Goal: Complete application form: Complete application form

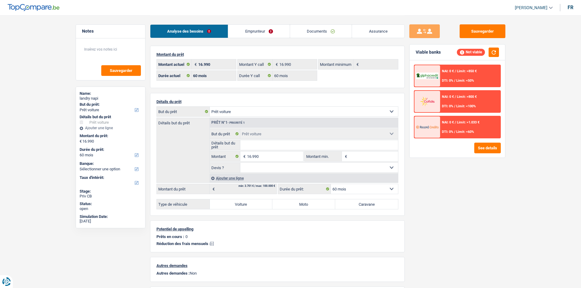
select select "car"
select select "60"
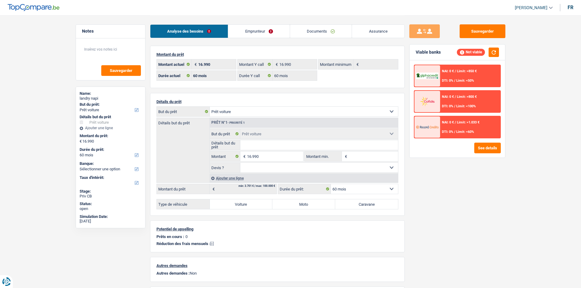
select select "car"
select select "60"
click at [319, 21] on div "Analyse des besoins Emprunteur Documents Assurance" at bounding box center [277, 28] width 255 height 26
click at [322, 32] on link "Documents" at bounding box center [321, 31] width 62 height 13
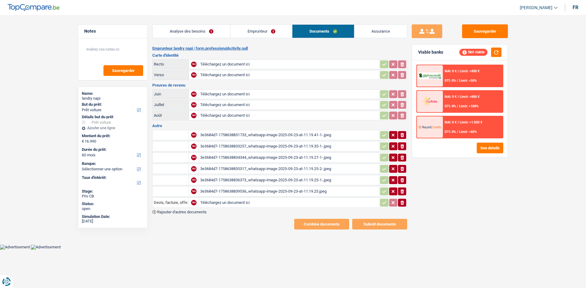
click at [54, 101] on main "Notes Sauvegarder Name: landry napi But du prêt: Confort maison: meubles, texti…" at bounding box center [293, 122] width 586 height 245
click at [211, 31] on link "Analyse des besoins" at bounding box center [192, 31] width 78 height 13
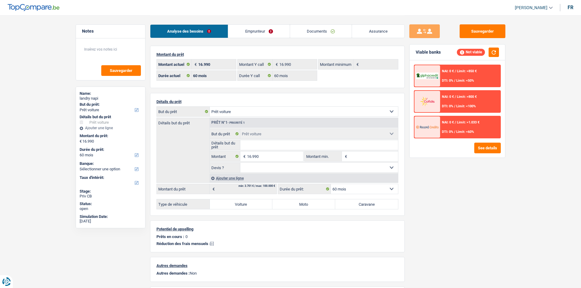
click at [314, 31] on link "Documents" at bounding box center [321, 31] width 62 height 13
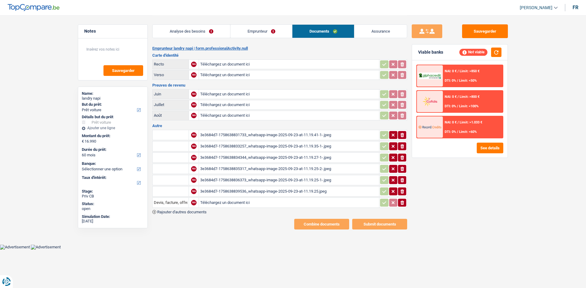
click at [303, 190] on div "3e3684d7-1758638839536_whatsapp-image-2025-09-23-at-11.19.25.jpeg" at bounding box center [289, 191] width 178 height 9
click at [217, 30] on link "Analyse des besoins" at bounding box center [192, 31] width 78 height 13
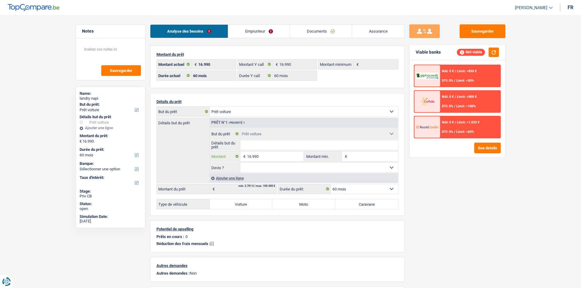
click at [280, 153] on input "16.990" at bounding box center [275, 157] width 56 height 10
click at [367, 154] on input "Montant min." at bounding box center [373, 157] width 49 height 10
paste input "16.990"
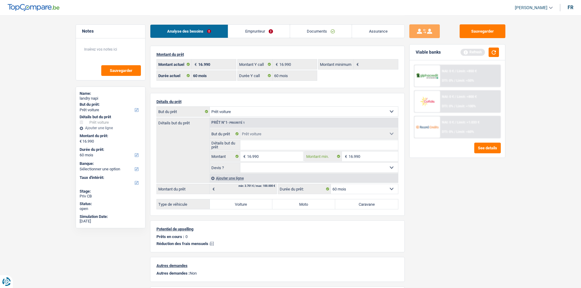
type input "16.990"
click at [314, 167] on select "Oui Non Non répondu Sélectionner une option" at bounding box center [319, 168] width 158 height 10
select select "yes"
click at [240, 163] on select "Oui Non Non répondu Sélectionner une option" at bounding box center [319, 168] width 158 height 10
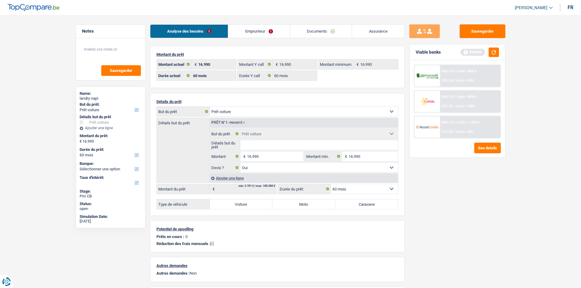
click at [311, 145] on input "Détails but du prêt" at bounding box center [319, 145] width 158 height 10
type input "Kia Sportage"
click at [254, 206] on label "Voiture" at bounding box center [241, 205] width 63 height 10
click at [254, 206] on input "Voiture" at bounding box center [241, 205] width 63 height 10
radio input "true"
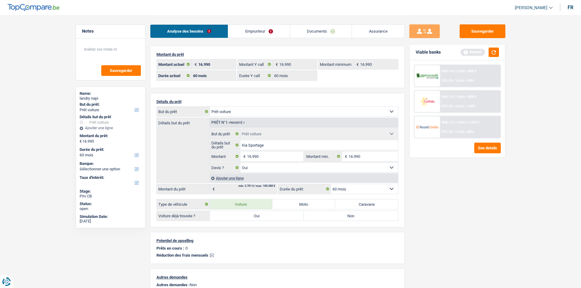
drag, startPoint x: 260, startPoint y: 228, endPoint x: 259, endPoint y: 222, distance: 5.5
click at [260, 226] on div "Montant du prêt 16.990 € Montant actuel 16.990 € Montant Y call 16.990 € Montan…" at bounding box center [277, 199] width 255 height 306
drag, startPoint x: 259, startPoint y: 222, endPoint x: 269, endPoint y: 194, distance: 30.2
click at [260, 222] on div "Détails du prêt Confort maison: meubles, textile, peinture, électroménager, out…" at bounding box center [277, 160] width 255 height 135
click at [269, 217] on label "Oui" at bounding box center [257, 216] width 94 height 10
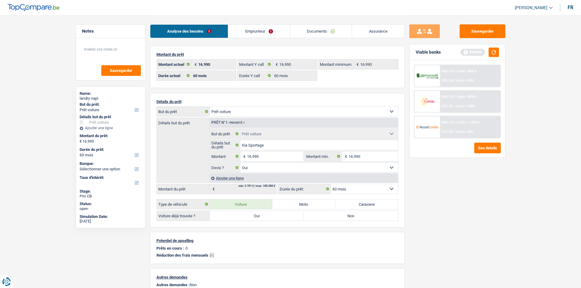
click at [269, 217] on input "Oui" at bounding box center [257, 216] width 94 height 10
radio input "true"
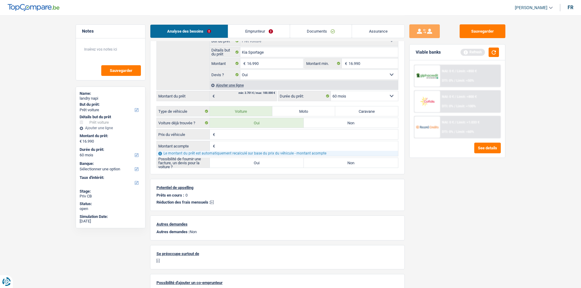
scroll to position [61, 0]
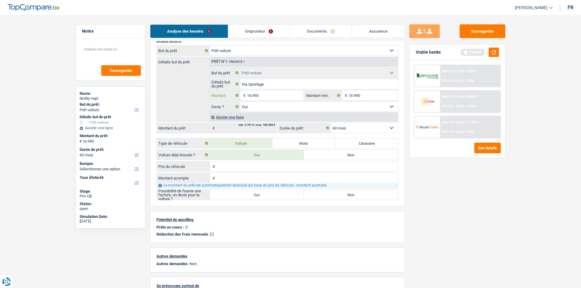
click at [277, 98] on input "16.990" at bounding box center [275, 96] width 56 height 10
click at [259, 166] on input "Prix du véhicule" at bounding box center [308, 167] width 182 height 10
paste input "16.990"
type input "16.990"
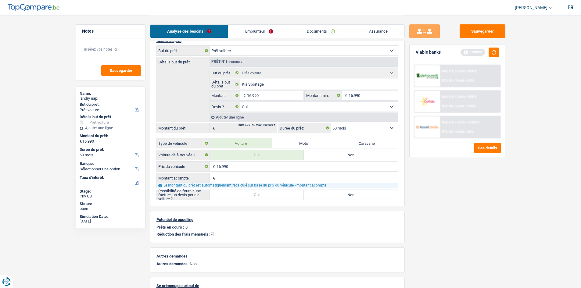
click at [259, 176] on input "Montant acompte" at bounding box center [308, 178] width 182 height 10
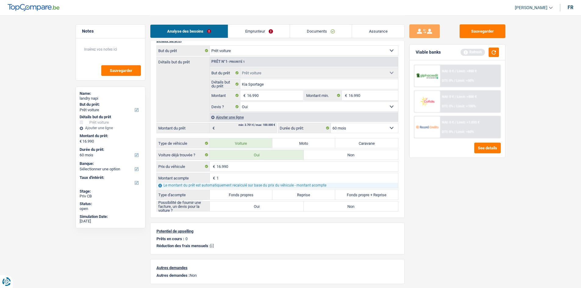
type input "1"
type input "16.989"
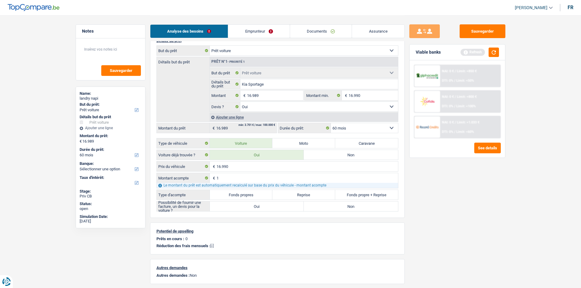
click at [254, 197] on label "Fonds propres" at bounding box center [241, 195] width 63 height 10
click at [254, 197] on input "Fonds propres" at bounding box center [241, 195] width 63 height 10
radio input "true"
click at [265, 207] on label "Oui" at bounding box center [257, 207] width 94 height 10
click at [265, 207] on input "Oui" at bounding box center [257, 207] width 94 height 10
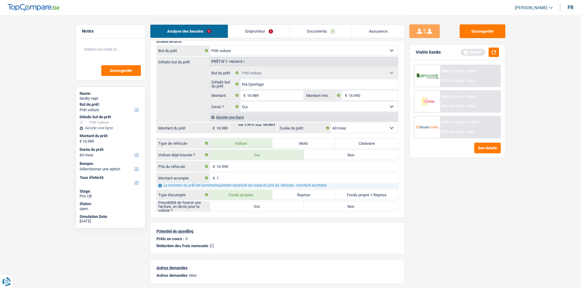
radio input "true"
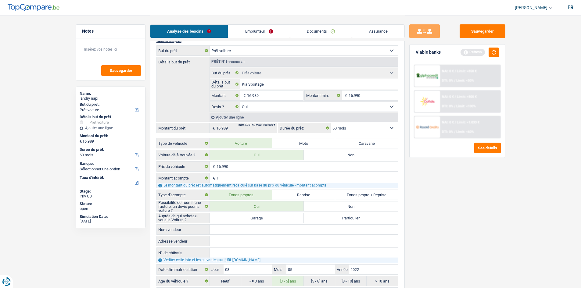
click at [264, 220] on label "Garage" at bounding box center [257, 218] width 94 height 10
click at [264, 220] on input "Garage" at bounding box center [257, 218] width 94 height 10
radio input "true"
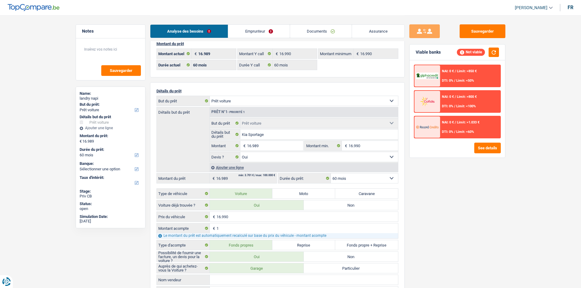
scroll to position [0, 0]
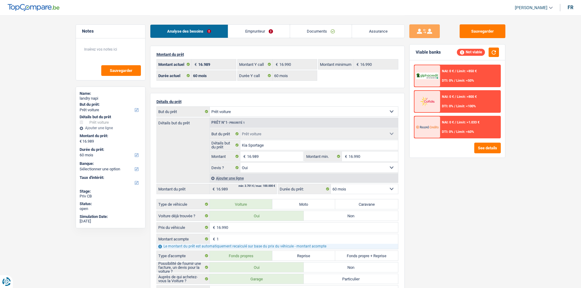
click at [262, 36] on link "Emprunteur" at bounding box center [259, 31] width 62 height 13
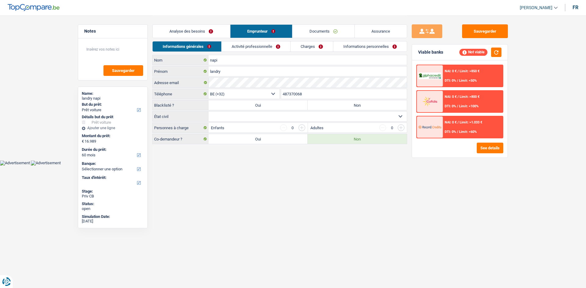
click at [288, 118] on select "Célibataire Marié(e) Cohabitant(e) légal(e) Divorcé(e) Veuf(ve) Séparé (de fait…" at bounding box center [307, 117] width 198 height 10
select select "married"
click at [208, 112] on select "Célibataire Marié(e) Cohabitant(e) légal(e) Divorcé(e) Veuf(ve) Séparé (de fait…" at bounding box center [307, 117] width 198 height 10
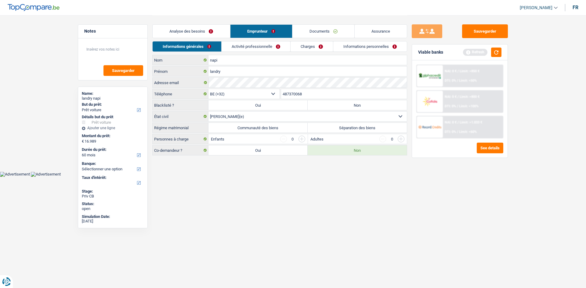
click at [294, 126] on label "Communauté des biens" at bounding box center [257, 128] width 99 height 10
click at [294, 126] on input "Communauté des biens" at bounding box center [257, 128] width 99 height 10
radio input "true"
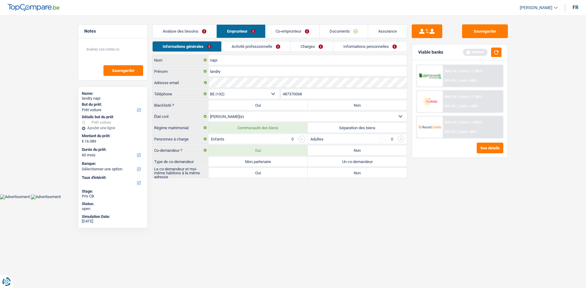
click at [298, 161] on label "Mon partenaire" at bounding box center [257, 162] width 99 height 10
click at [298, 161] on input "Mon partenaire" at bounding box center [257, 162] width 99 height 10
radio input "true"
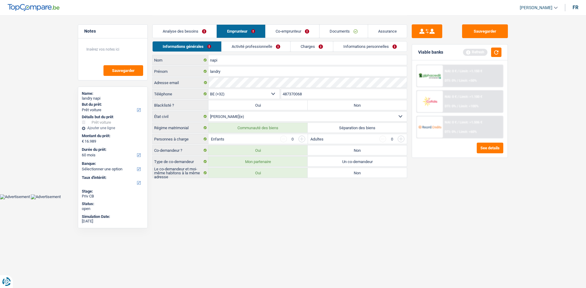
click at [304, 140] on input "button" at bounding box center [301, 139] width 7 height 7
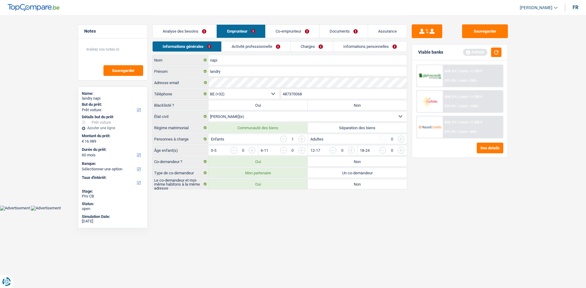
click at [304, 140] on input "button" at bounding box center [301, 139] width 7 height 7
click at [400, 139] on input "button" at bounding box center [401, 139] width 7 height 7
click at [253, 151] on input "button" at bounding box center [376, 152] width 254 height 10
click at [253, 150] on input "button" at bounding box center [376, 152] width 254 height 10
click at [391, 208] on body "Vous avez le contrôle de vos données Nous utilisons des cookies, tout comme nos…" at bounding box center [293, 105] width 586 height 211
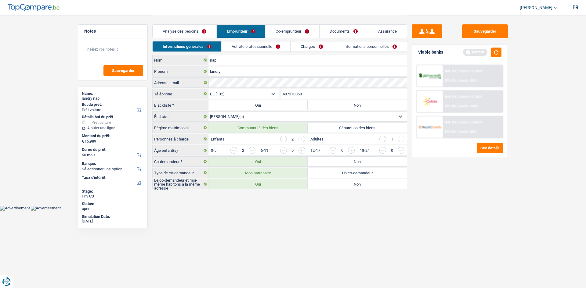
click at [249, 48] on link "Activité professionnelle" at bounding box center [256, 47] width 69 height 10
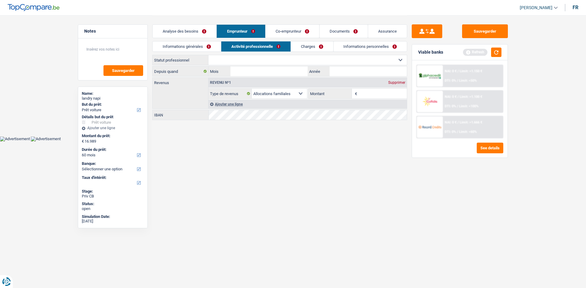
click at [267, 55] on select "Ouvrier Employé privé Employé public Invalide Indépendant Pensionné Chômeur Mut…" at bounding box center [307, 60] width 198 height 10
select select "worker"
click at [208, 55] on select "Ouvrier Employé privé Employé public Invalide Indépendant Pensionné Chômeur Mut…" at bounding box center [307, 60] width 198 height 10
select select "familyAllowances"
select select "netSalary"
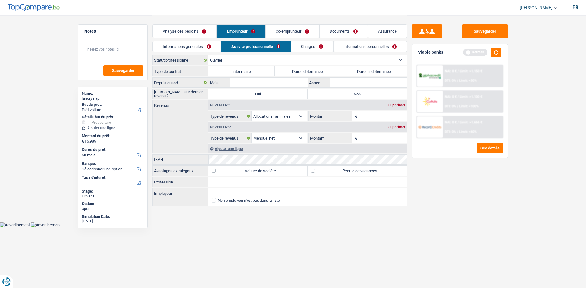
drag, startPoint x: 357, startPoint y: 71, endPoint x: 353, endPoint y: 81, distance: 10.5
click at [357, 71] on label "Durée indéterminée" at bounding box center [374, 72] width 66 height 10
click at [357, 71] on input "Durée indéterminée" at bounding box center [374, 72] width 66 height 10
radio input "true"
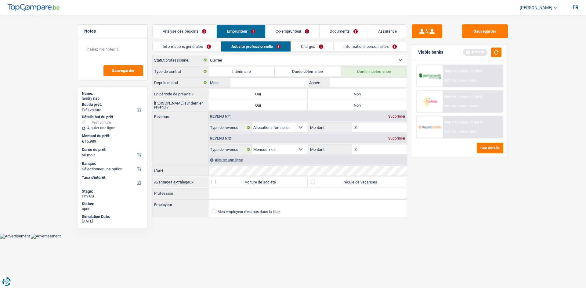
click at [345, 93] on label "Non" at bounding box center [357, 94] width 99 height 10
click at [345, 93] on input "Non" at bounding box center [357, 94] width 99 height 10
radio input "true"
click at [344, 106] on label "Non" at bounding box center [357, 105] width 99 height 10
click at [344, 106] on input "Non" at bounding box center [357, 105] width 99 height 10
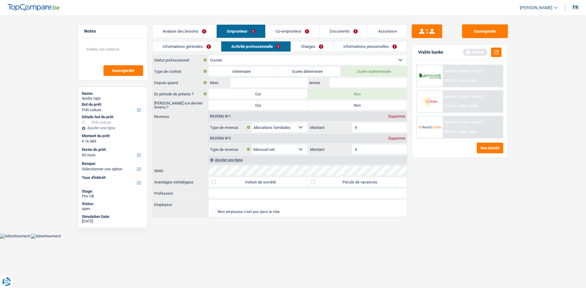
radio input "true"
click at [368, 149] on input "Montant" at bounding box center [383, 150] width 49 height 10
type input "2.800"
click at [237, 160] on div "Ajouter une ligne" at bounding box center [307, 160] width 198 height 9
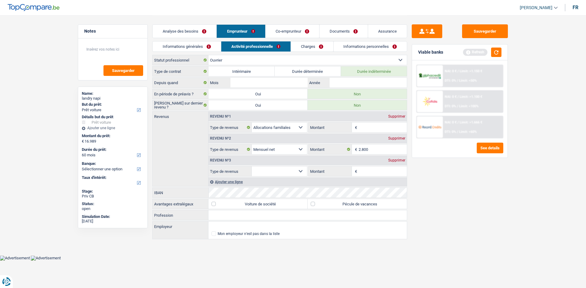
click at [276, 170] on select "Allocation d'handicap Allocations chômage Allocations familiales Chèques repas …" at bounding box center [279, 172] width 55 height 10
select select "mealVouchers"
click at [252, 167] on select "Allocation d'handicap Allocations chômage Allocations familiales Chèques repas …" at bounding box center [279, 172] width 55 height 10
click at [371, 169] on input "Montant par jour" at bounding box center [383, 172] width 49 height 10
click at [486, 187] on div "Sauvegarder Viable banks Refresh NAI: 0 € / Limit: >1.150 € DTI: 0% / Limit: <5…" at bounding box center [459, 151] width 105 height 254
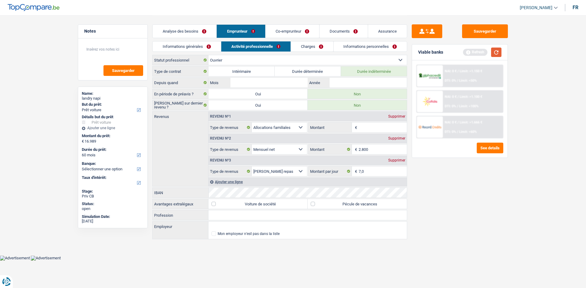
click at [497, 49] on button "button" at bounding box center [496, 52] width 10 height 9
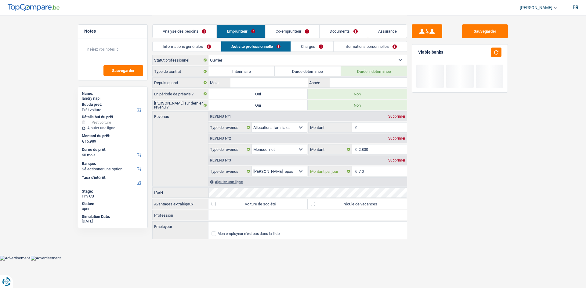
click at [366, 173] on input "7,0" at bounding box center [383, 172] width 49 height 10
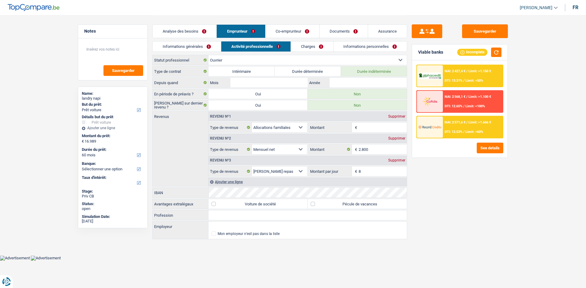
type input "8,0"
click at [487, 186] on div "Sauvegarder Viable banks Incomplete NAI: 2 427,4 € / Limit: >1.150 € DTI: 13.31…" at bounding box center [459, 151] width 105 height 254
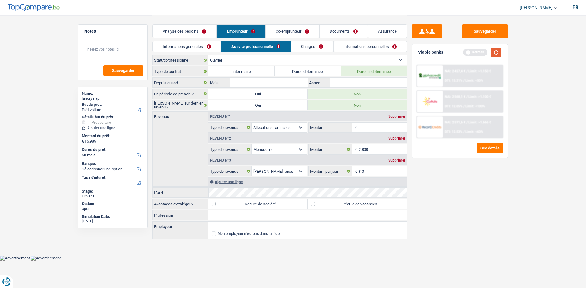
click at [495, 52] on button "button" at bounding box center [496, 52] width 10 height 9
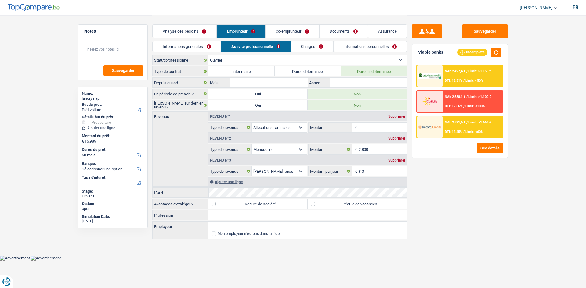
click at [283, 32] on link "Co-emprunteur" at bounding box center [293, 31] width 54 height 13
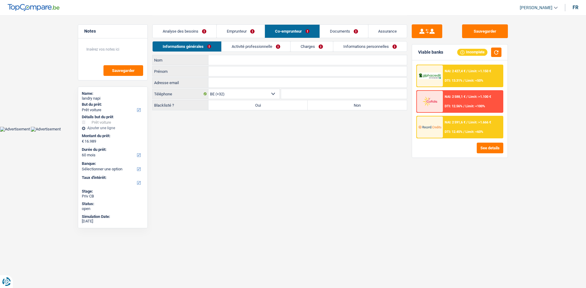
click at [264, 49] on link "Activité professionnelle" at bounding box center [256, 47] width 69 height 10
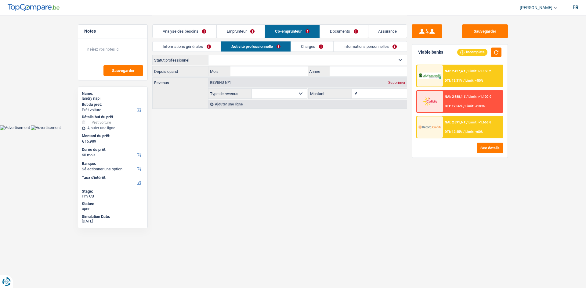
drag, startPoint x: 290, startPoint y: 95, endPoint x: 290, endPoint y: 98, distance: 3.4
click at [290, 95] on select "Allocation d'handicap Allocations chômage Allocations familiales Chèques repas …" at bounding box center [279, 94] width 55 height 10
select select "familyAllowances"
click at [252, 89] on select "Allocation d'handicap Allocations chômage Allocations familiales Chèques repas …" at bounding box center [279, 94] width 55 height 10
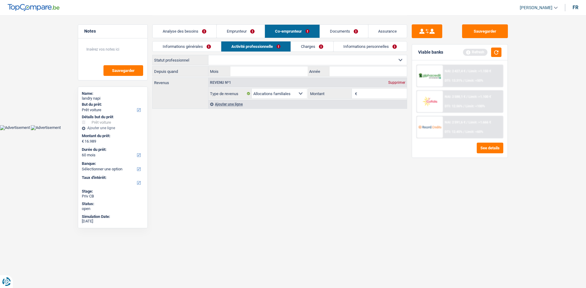
click at [368, 92] on input "Montant" at bounding box center [383, 94] width 49 height 10
type input "370"
click at [249, 28] on link "Emprunteur" at bounding box center [241, 31] width 48 height 13
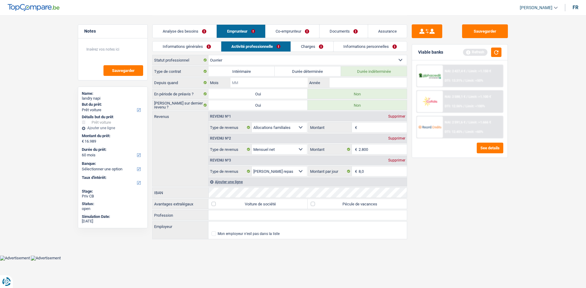
click at [275, 80] on input "Mois" at bounding box center [268, 83] width 77 height 10
type input "6"
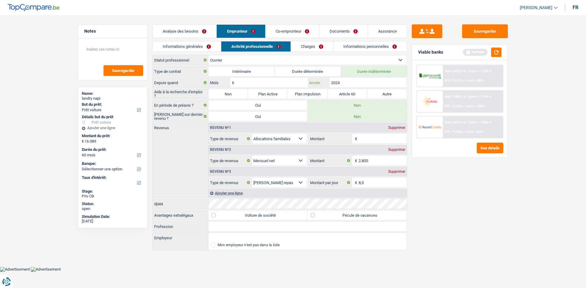
type input "2024"
click at [234, 96] on label "Non" at bounding box center [228, 94] width 40 height 10
click at [234, 96] on input "Non" at bounding box center [228, 94] width 40 height 10
radio input "true"
click at [457, 210] on div "Sauvegarder Viable banks Refresh NAI: 2 427,4 € / Limit: >1.150 € DTI: 13.31% /…" at bounding box center [459, 151] width 105 height 254
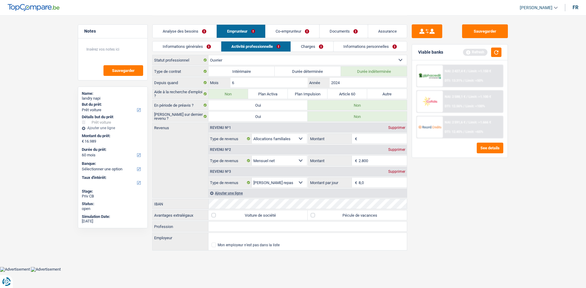
click at [395, 129] on div "Supprimer" at bounding box center [397, 128] width 20 height 4
select select "netSalary"
type input "2.800"
select select "mealVouchers"
type input "8,0"
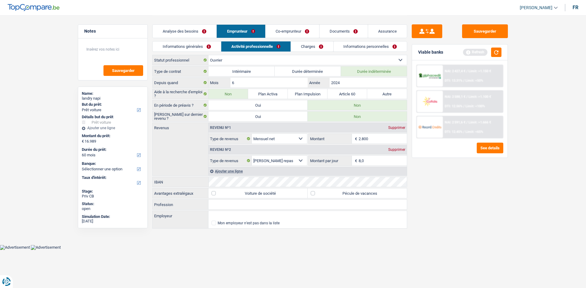
click at [468, 195] on div "Sauvegarder Viable banks Refresh NAI: 2 427,4 € / Limit: >1.150 € DTI: 13.31% /…" at bounding box center [459, 151] width 105 height 254
click at [498, 51] on button "button" at bounding box center [496, 52] width 10 height 9
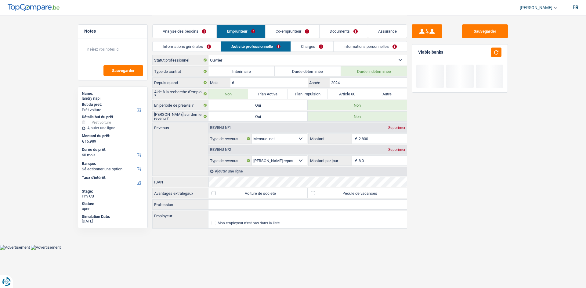
click at [360, 193] on label "Pécule de vacances" at bounding box center [357, 194] width 99 height 10
click at [360, 193] on input "Pécule de vacances" at bounding box center [357, 194] width 99 height 10
checkbox input "true"
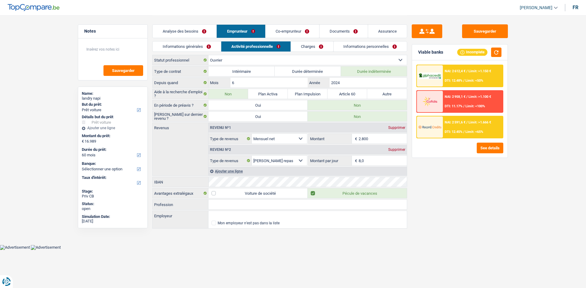
click at [442, 190] on div "Sauvegarder Viable banks Incomplete NAI: 2 612,4 € / Limit: >1.150 € DTI: 12.48…" at bounding box center [459, 151] width 105 height 254
click at [338, 33] on link "Documents" at bounding box center [344, 31] width 48 height 13
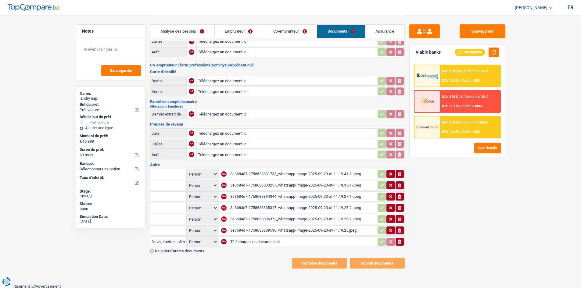
scroll to position [67, 0]
click at [253, 29] on link "Emprunteur" at bounding box center [239, 31] width 48 height 13
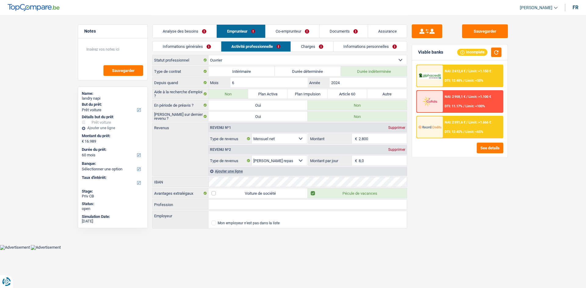
click at [471, 176] on div "Sauvegarder Viable banks Incomplete NAI: 2 612,4 € / Limit: >1.150 € DTI: 12.48…" at bounding box center [459, 151] width 105 height 254
click at [315, 43] on link "Charges" at bounding box center [312, 47] width 42 height 10
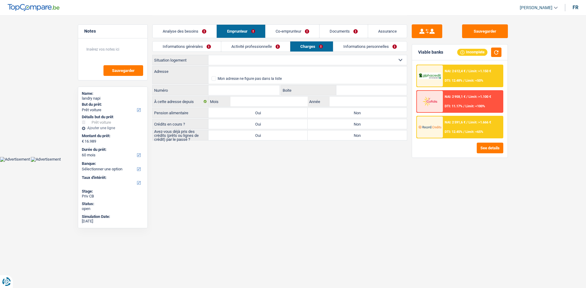
click at [267, 56] on select "Locataire Propriétaire avec prêt hypothécaire Propriétaire sans prêt hypothécai…" at bounding box center [307, 60] width 198 height 10
click at [284, 58] on select "Locataire Propriétaire avec prêt hypothécaire Propriétaire sans prêt hypothécai…" at bounding box center [307, 60] width 198 height 10
select select "rents"
click at [208, 55] on select "Locataire Propriétaire avec prêt hypothécaire Propriétaire sans prêt hypothécai…" at bounding box center [307, 60] width 198 height 10
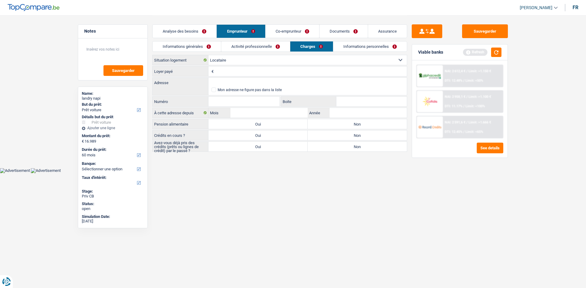
click at [269, 69] on input "Loyer payé" at bounding box center [311, 72] width 192 height 10
click at [262, 81] on input "Adresse" at bounding box center [307, 83] width 198 height 10
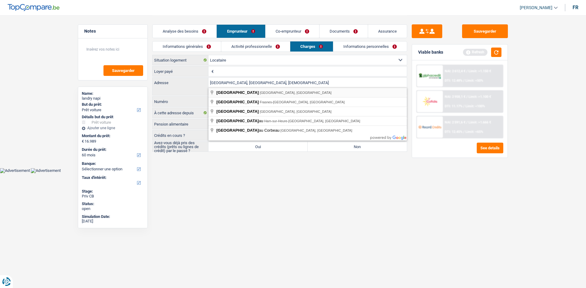
type input "[GEOGRAPHIC_DATA], 4100, Seraing, [GEOGRAPHIC_DATA]"
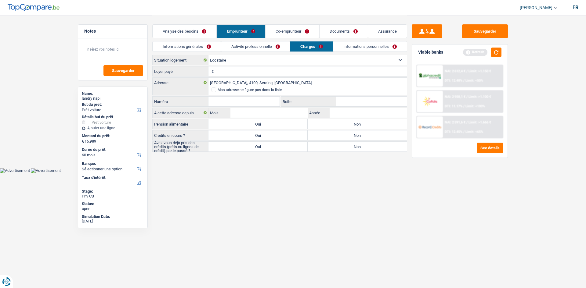
click at [263, 103] on input "Numéro" at bounding box center [243, 102] width 71 height 10
type input "98"
click at [374, 102] on input "Boite" at bounding box center [371, 102] width 70 height 10
type input "98"
click at [262, 57] on select "Locataire Propriétaire avec prêt hypothécaire Propriétaire sans prêt hypothécai…" at bounding box center [307, 60] width 198 height 10
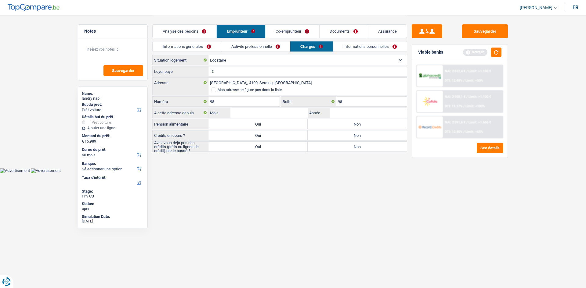
select select "ownerWithMortgage"
click at [208, 55] on select "Locataire Propriétaire avec prêt hypothécaire Propriétaire sans prêt hypothécai…" at bounding box center [307, 60] width 198 height 10
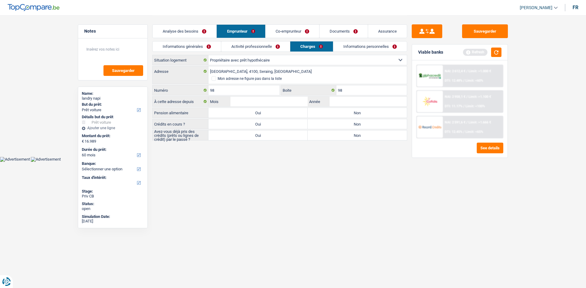
click at [269, 46] on link "Activité professionnelle" at bounding box center [255, 47] width 69 height 10
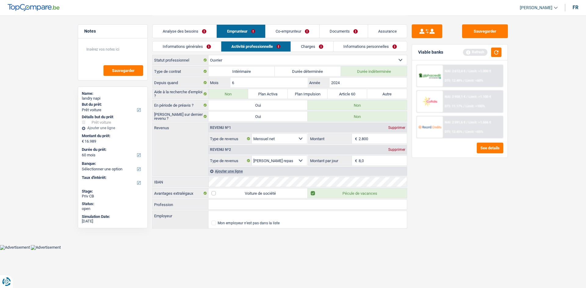
click at [302, 47] on link "Charges" at bounding box center [312, 47] width 42 height 10
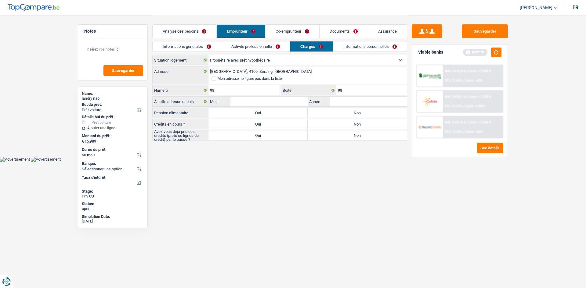
click at [275, 127] on label "Oui" at bounding box center [257, 124] width 99 height 10
click at [275, 127] on input "Oui" at bounding box center [257, 124] width 99 height 10
radio input "true"
select select "mortgage"
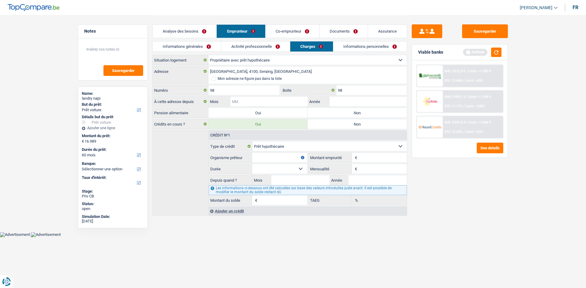
click at [289, 102] on input "Mois" at bounding box center [268, 102] width 77 height 10
click at [337, 113] on label "Non" at bounding box center [357, 113] width 99 height 10
click at [337, 113] on input "Non" at bounding box center [357, 113] width 99 height 10
radio input "true"
click at [283, 103] on input "Mois" at bounding box center [268, 102] width 77 height 10
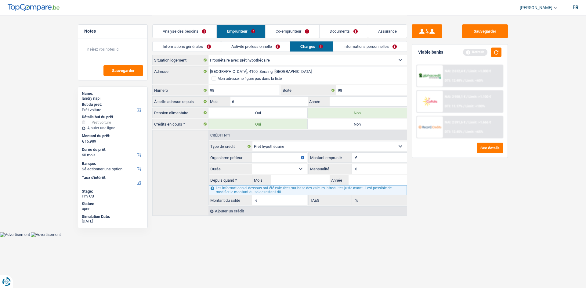
type input "6"
type input "2020"
click at [485, 186] on div "Sauvegarder Viable banks Refresh NAI: 2 612,4 € / Limit: >1.000 € DTI: 12.48% /…" at bounding box center [459, 151] width 105 height 254
click at [383, 165] on input "Mensualité" at bounding box center [383, 169] width 48 height 10
type input "771"
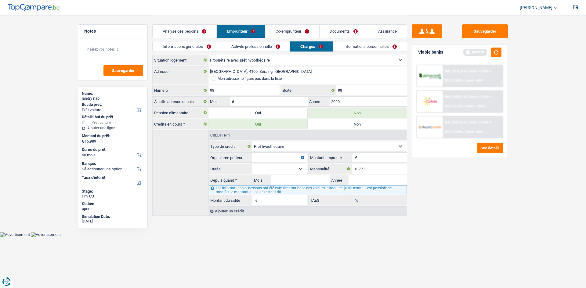
click at [446, 176] on div "Sauvegarder Viable banks Refresh NAI: 2 612,4 € / Limit: >1.000 € DTI: 12.48% /…" at bounding box center [459, 151] width 105 height 254
click at [363, 157] on input "Montant" at bounding box center [383, 158] width 48 height 10
click at [364, 156] on input "19.400" at bounding box center [383, 158] width 48 height 10
type input "184.000"
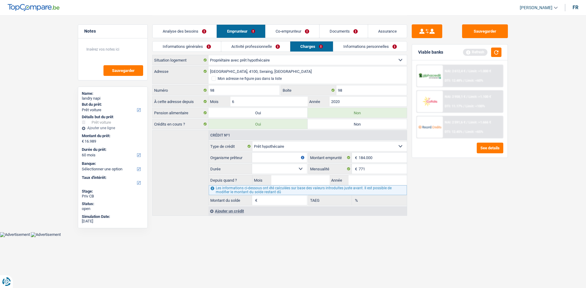
click at [276, 168] on select "120 mois 132 mois 144 mois 180 mois 240 mois 300 mois 360 mois 420 mois Sélecti…" at bounding box center [279, 169] width 55 height 10
select select "300"
click at [252, 164] on select "120 mois 132 mois 144 mois 180 mois 240 mois 300 mois 360 mois 420 mois Sélecti…" at bounding box center [279, 169] width 55 height 10
drag, startPoint x: 519, startPoint y: 200, endPoint x: 373, endPoint y: 182, distance: 147.0
click at [517, 198] on main "Notes Sauvegarder Name: landry napi But du prêt: Confort maison: meubles, texti…" at bounding box center [293, 116] width 586 height 232
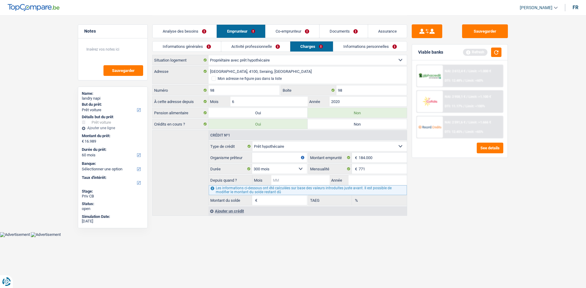
click at [311, 182] on input "Mois" at bounding box center [300, 180] width 58 height 10
type input "6"
click at [356, 182] on input "Année" at bounding box center [378, 180] width 58 height 10
type input "2020"
type input "152.253"
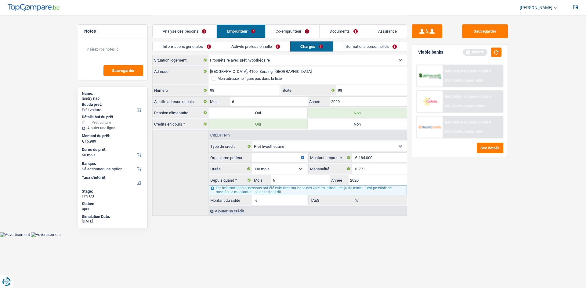
type input "1,92"
click at [427, 186] on div "Sauvegarder Viable banks Refresh NAI: 2 612,4 € / Limit: >1.000 € DTI: 12.48% /…" at bounding box center [459, 151] width 105 height 254
click at [290, 158] on input "Organisme prêteur" at bounding box center [279, 158] width 55 height 10
type input "Belfius"
click at [243, 213] on div "Ajouter un crédit" at bounding box center [307, 211] width 198 height 9
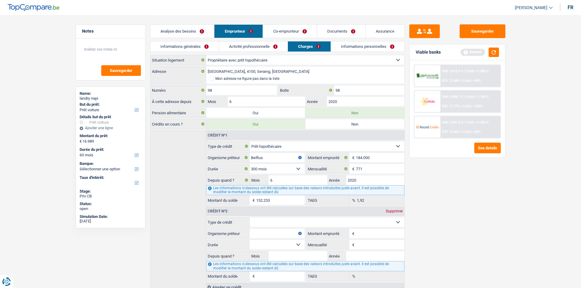
drag, startPoint x: 277, startPoint y: 223, endPoint x: 277, endPoint y: 227, distance: 3.4
click at [277, 223] on select "Carte ou ouverture de crédit Prêt hypothécaire Vente à tempérament Prêt à tempé…" at bounding box center [327, 223] width 155 height 10
select select "renovationLoan"
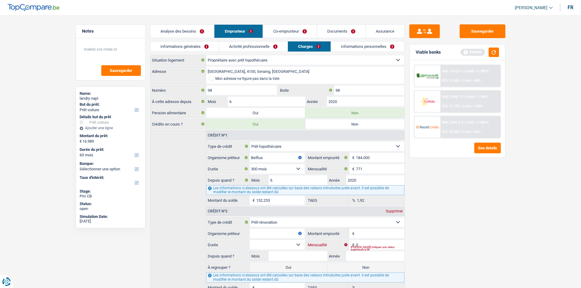
click at [379, 244] on input "0" at bounding box center [380, 245] width 48 height 10
type input "515"
click at [289, 246] on select "12 mois 18 mois 24 mois Sélectionner une option" at bounding box center [277, 245] width 55 height 10
click at [370, 234] on input "Montant emprunté" at bounding box center [380, 234] width 48 height 10
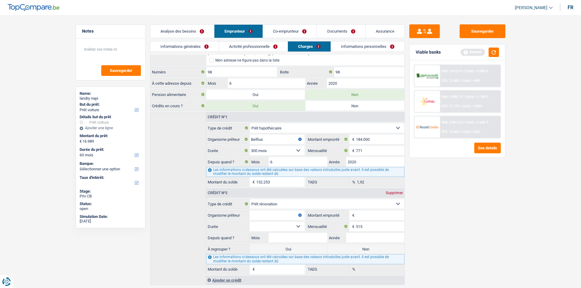
scroll to position [36, 0]
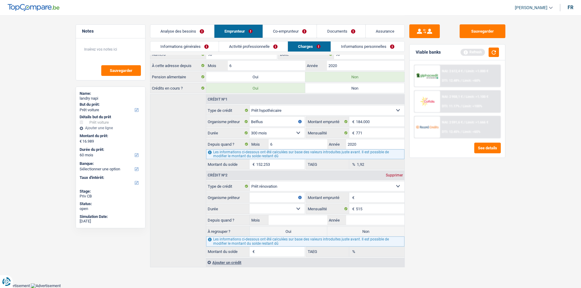
click at [382, 197] on input "Montant emprunté" at bounding box center [380, 198] width 48 height 10
click at [368, 199] on input "70.000" at bounding box center [380, 198] width 48 height 10
type input "50.000"
click at [291, 209] on select "12 mois 18 mois 24 mois 30 mois 36 mois 42 mois 48 mois 60 mois 72 mois 84 mois…" at bounding box center [277, 209] width 55 height 10
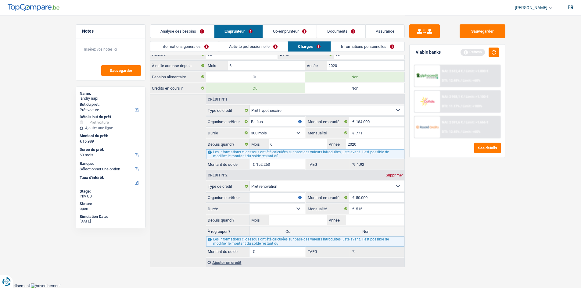
select select "120"
click at [250, 204] on select "12 mois 18 mois 24 mois 30 mois 36 mois 42 mois 48 mois 60 mois 72 mois 84 mois…" at bounding box center [277, 209] width 55 height 10
click at [283, 198] on input "Organisme prêteur" at bounding box center [277, 198] width 55 height 10
type input "Meilleur Taux"
click at [498, 196] on div "Sauvegarder Viable banks Refresh NAI: 2 612,4 € / Limit: >1.000 € DTI: 12.48% /…" at bounding box center [457, 151] width 105 height 254
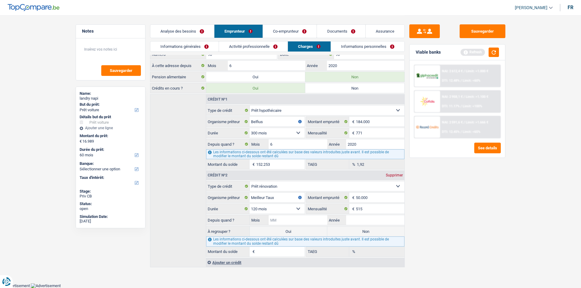
click at [304, 221] on input "Mois" at bounding box center [298, 220] width 58 height 10
type input "12"
click at [359, 218] on input "Année" at bounding box center [375, 220] width 58 height 10
type input "2022"
type input "38.346"
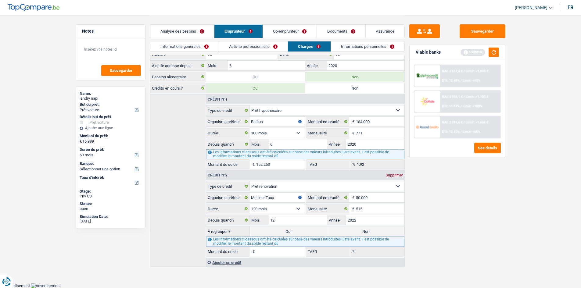
type input "4,46"
click at [493, 209] on div "Sauvegarder Viable banks Refresh NAI: 2 612,4 € / Limit: >1.000 € DTI: 12.48% /…" at bounding box center [457, 151] width 105 height 254
click at [400, 226] on fieldset "Carte ou ouverture de crédit Prêt hypothécaire Vente à tempérament Prêt à tempé…" at bounding box center [305, 219] width 198 height 76
click at [395, 233] on label "Non" at bounding box center [365, 232] width 77 height 10
click at [395, 233] on input "Non" at bounding box center [365, 232] width 77 height 10
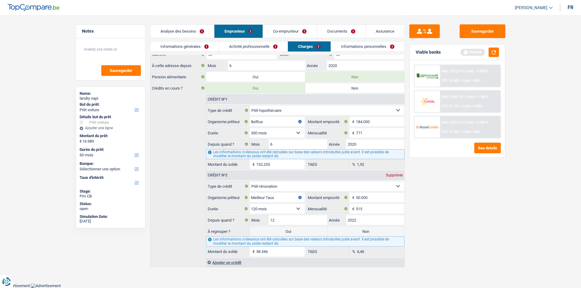
radio input "true"
click at [502, 183] on div "Sauvegarder Viable banks Refresh NAI: 2 612,4 € / Limit: >1.000 € DTI: 12.48% /…" at bounding box center [457, 151] width 105 height 254
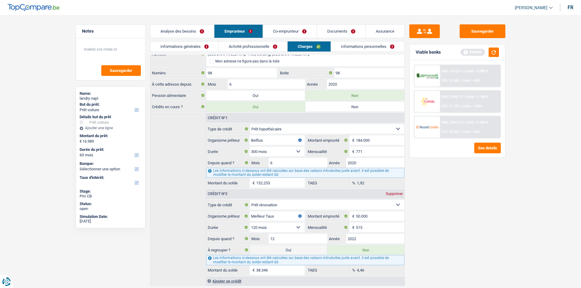
scroll to position [0, 0]
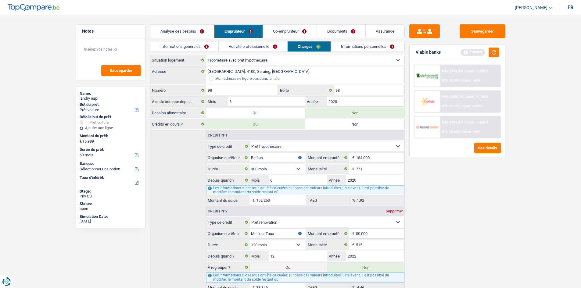
drag, startPoint x: 378, startPoint y: 47, endPoint x: 349, endPoint y: 50, distance: 29.4
click at [378, 47] on link "Informations personnelles" at bounding box center [368, 47] width 74 height 10
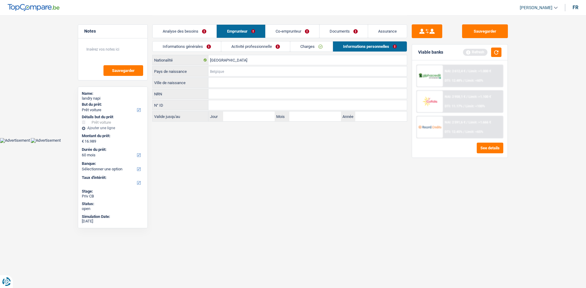
click at [268, 70] on input "Pays de naissance" at bounding box center [307, 72] width 198 height 10
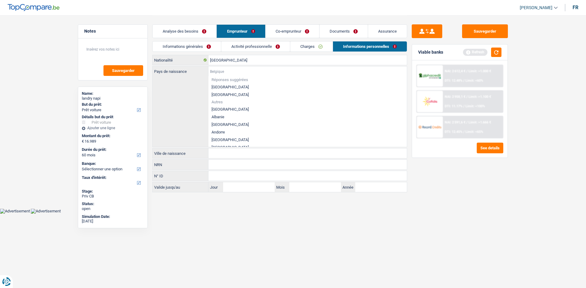
type input "C"
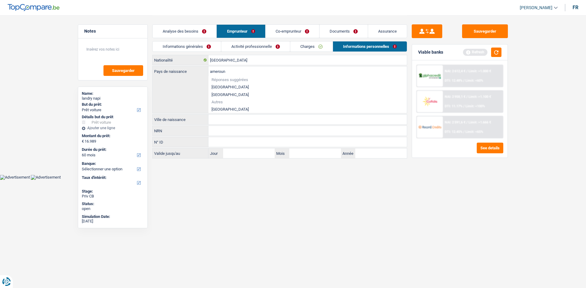
click at [225, 110] on li "[GEOGRAPHIC_DATA]" at bounding box center [307, 110] width 198 height 8
type input "[GEOGRAPHIC_DATA]"
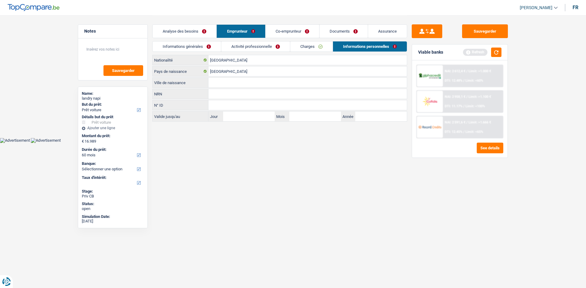
click at [245, 85] on input "Ville de naissance" at bounding box center [307, 83] width 198 height 10
click at [242, 84] on input "Yaoudné" at bounding box center [307, 83] width 198 height 10
type input "[GEOGRAPHIC_DATA]"
click at [275, 143] on html "Vous avez le contrôle de vos données Nous utilisons des cookies, tout comme nos…" at bounding box center [293, 71] width 586 height 143
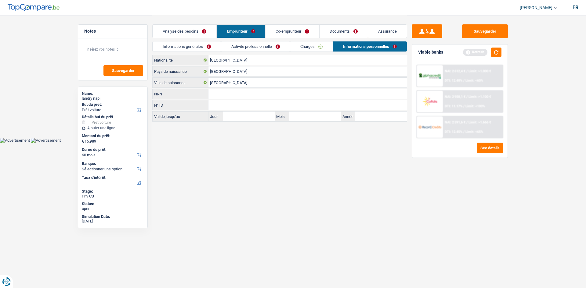
click at [296, 28] on link "Co-emprunteur" at bounding box center [293, 31] width 54 height 13
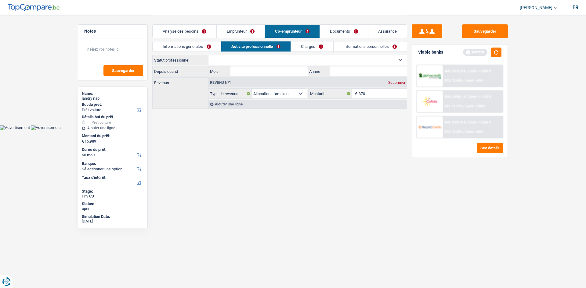
click at [212, 43] on link "Informations générales" at bounding box center [187, 47] width 68 height 10
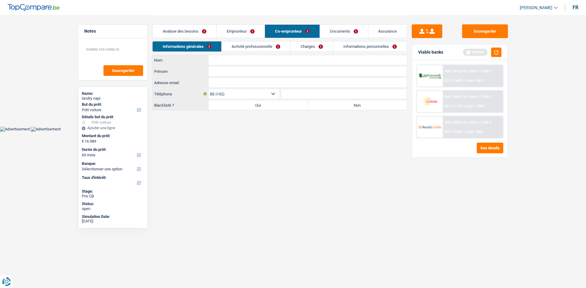
click at [239, 56] on input "Nom" at bounding box center [307, 60] width 198 height 10
click at [329, 27] on link "Documents" at bounding box center [344, 31] width 48 height 13
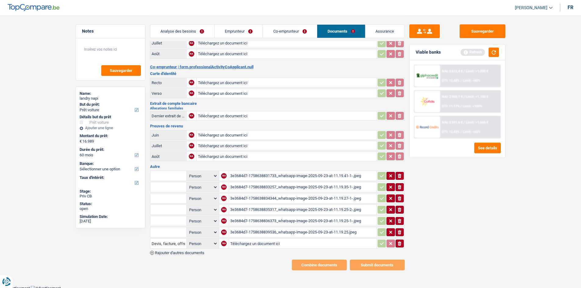
scroll to position [67, 0]
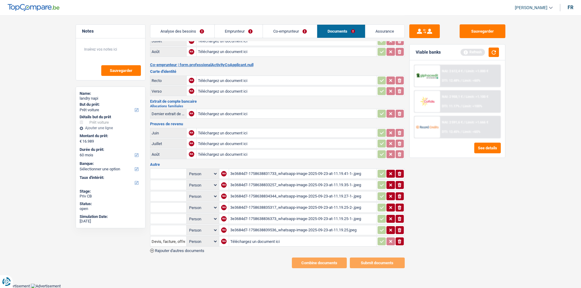
click at [292, 220] on div "3e3684d7-1758638836373_whatsapp-image-2025-09-23-at-11.19.25-1-.jpeg" at bounding box center [302, 219] width 145 height 9
click at [288, 206] on div "3e3684d7-1758638835317_whatsapp-image-2025-09-23-at-11.19.25-2-.jpeg" at bounding box center [302, 207] width 145 height 9
click at [272, 203] on td "3e3684d7-1758638835317_whatsapp-image-2025-09-23-at-11.19.25-2-.jpeg" at bounding box center [303, 208] width 148 height 10
click at [276, 195] on div "3e3684d7-1758638834344_whatsapp-image-2025-09-23-at-11.19.27-1-.jpeg" at bounding box center [302, 196] width 145 height 9
click at [273, 183] on div "3e3684d7-1758638833257_whatsapp-image-2025-09-23-at-11.19.35-1-.jpeg" at bounding box center [302, 185] width 145 height 9
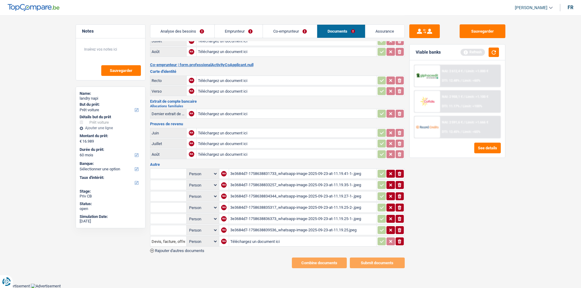
click at [282, 30] on link "Co-emprunteur" at bounding box center [290, 31] width 54 height 13
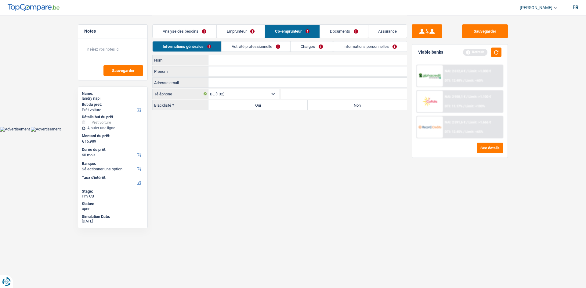
click at [229, 60] on input "Nom" at bounding box center [307, 60] width 198 height 10
type input "[PERSON_NAME]"
click at [229, 74] on input "Prénom" at bounding box center [307, 72] width 198 height 10
type input "Illiana Cybelle"
click at [235, 34] on link "Emprunteur" at bounding box center [241, 31] width 48 height 13
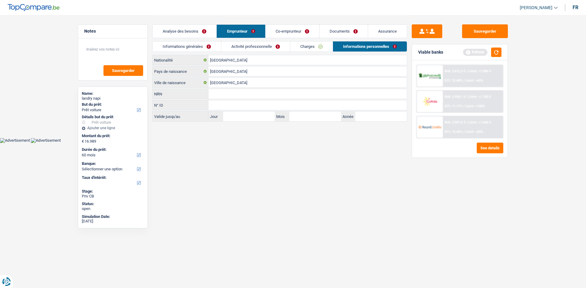
click at [211, 44] on link "Informations générales" at bounding box center [187, 47] width 68 height 10
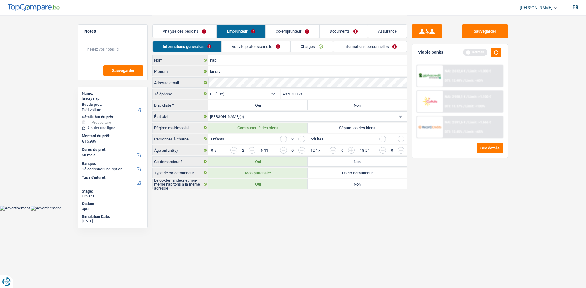
click at [283, 29] on link "Co-emprunteur" at bounding box center [293, 31] width 54 height 13
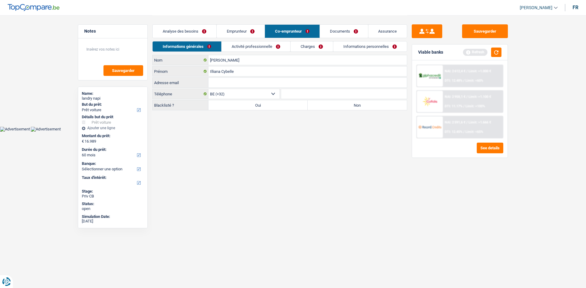
click at [255, 83] on input "Adresse email" at bounding box center [307, 83] width 198 height 10
paste input "[EMAIL_ADDRESS][DOMAIN_NAME]"
type input "[EMAIL_ADDRESS][DOMAIN_NAME]"
click at [245, 32] on link "Emprunteur" at bounding box center [241, 31] width 48 height 13
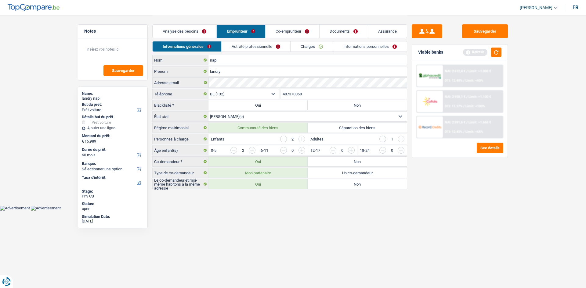
click at [301, 93] on input "487370068" at bounding box center [344, 94] width 126 height 10
click at [289, 28] on link "Co-emprunteur" at bounding box center [293, 31] width 54 height 13
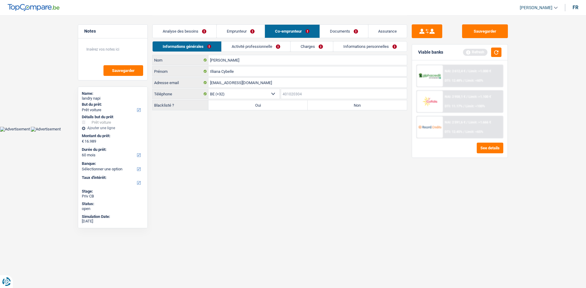
click at [310, 89] on input "Téléphone" at bounding box center [344, 94] width 126 height 10
paste input "487370068"
type input "487370068"
click at [323, 103] on label "Non" at bounding box center [357, 105] width 99 height 10
click at [323, 103] on input "Non" at bounding box center [357, 105] width 99 height 10
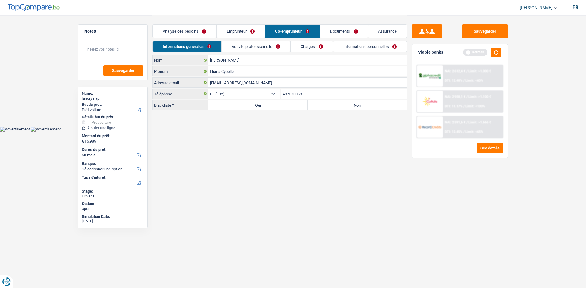
radio input "true"
click at [256, 43] on link "Activité professionnelle" at bounding box center [256, 47] width 69 height 10
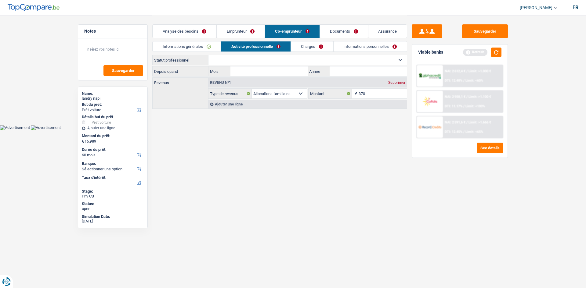
click at [295, 61] on select "Ouvrier Employé privé Employé public Invalide Indépendant Pensionné Chômeur Mut…" at bounding box center [307, 60] width 198 height 10
select select "housewife"
click at [208, 55] on select "Ouvrier Employé privé Employé public Invalide Indépendant Pensionné Chômeur Mut…" at bounding box center [307, 60] width 198 height 10
click at [288, 71] on input "Mois" at bounding box center [268, 72] width 77 height 10
type input "1"
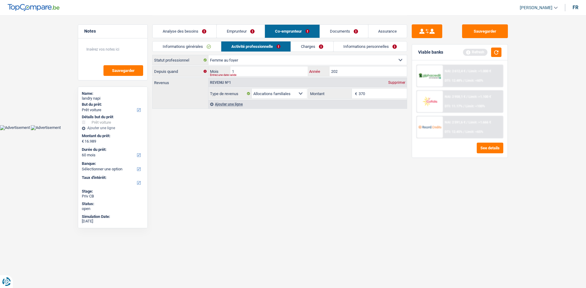
type input "2020"
click at [318, 44] on link "Charges" at bounding box center [312, 47] width 42 height 10
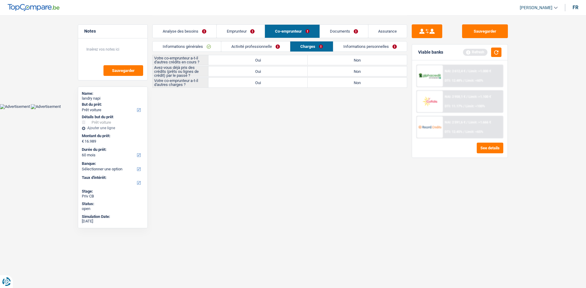
click at [282, 43] on link "Activité professionnelle" at bounding box center [255, 47] width 69 height 10
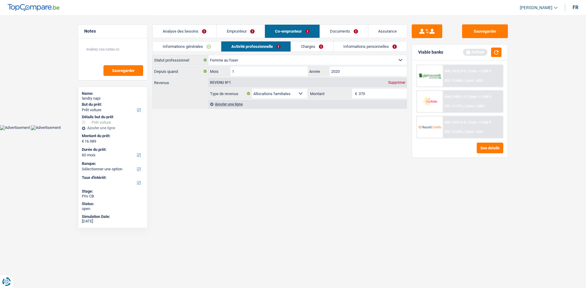
click at [308, 45] on link "Charges" at bounding box center [312, 47] width 42 height 10
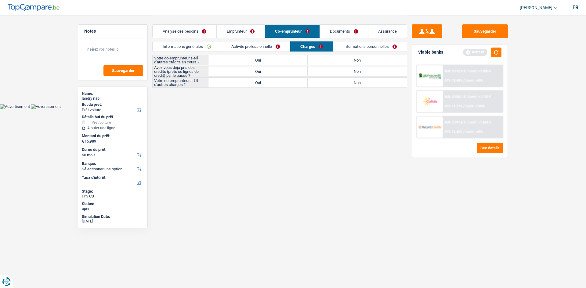
click at [315, 63] on label "Non" at bounding box center [357, 60] width 99 height 10
click at [315, 63] on input "Non" at bounding box center [357, 60] width 99 height 10
radio input "true"
click at [289, 70] on label "Oui" at bounding box center [257, 72] width 99 height 10
click at [289, 70] on input "Oui" at bounding box center [257, 72] width 99 height 10
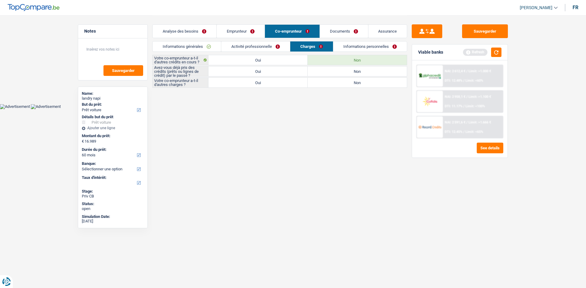
radio input "true"
click at [327, 84] on label "Non" at bounding box center [357, 83] width 99 height 10
click at [327, 84] on input "Non" at bounding box center [357, 83] width 99 height 10
radio input "true"
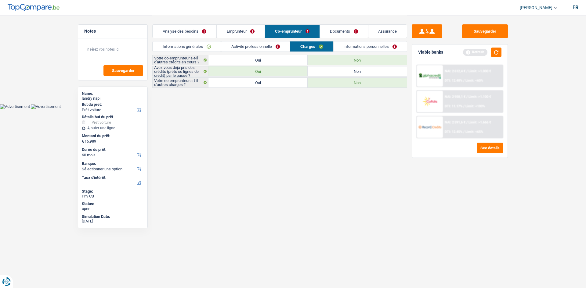
click at [344, 47] on link "Informations personnelles" at bounding box center [371, 47] width 74 height 10
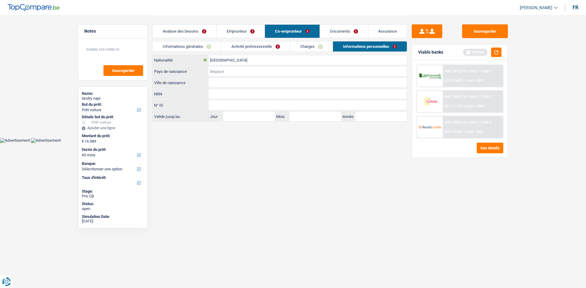
click at [299, 71] on input "Pays de naissance" at bounding box center [307, 72] width 198 height 10
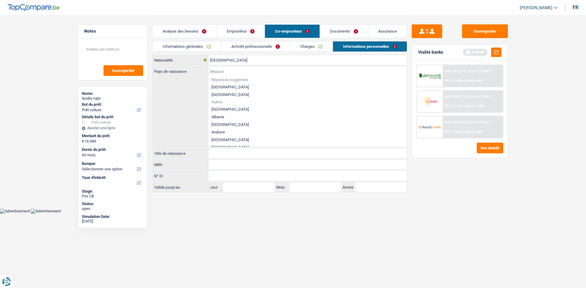
type input "c"
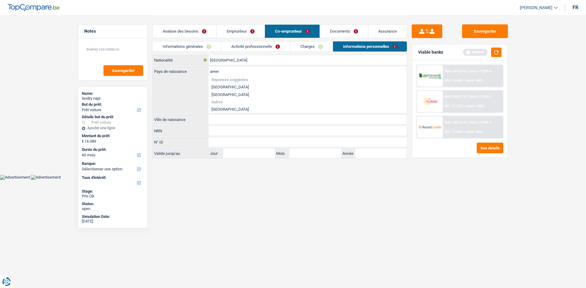
drag, startPoint x: 228, startPoint y: 109, endPoint x: 235, endPoint y: 108, distance: 6.7
click at [229, 109] on li "[GEOGRAPHIC_DATA]" at bounding box center [307, 110] width 198 height 8
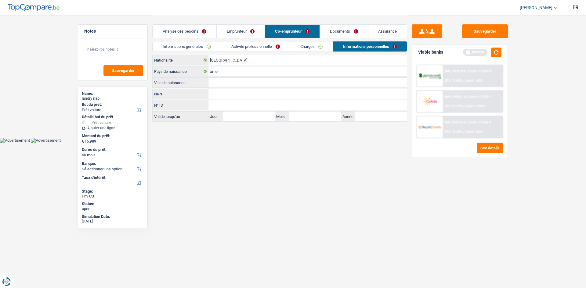
type input "[GEOGRAPHIC_DATA]"
click at [246, 81] on input "Ville de naissance" at bounding box center [307, 83] width 198 height 10
type input "[GEOGRAPHIC_DATA]"
click at [261, 47] on link "Activité professionnelle" at bounding box center [255, 47] width 69 height 10
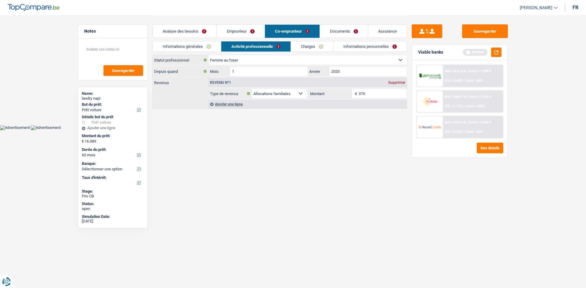
click at [194, 45] on link "Informations générales" at bounding box center [187, 47] width 68 height 10
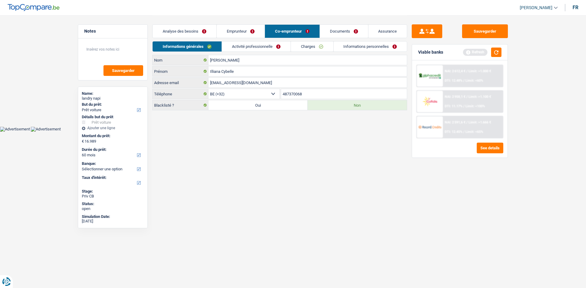
click at [257, 29] on link "Emprunteur" at bounding box center [241, 31] width 48 height 13
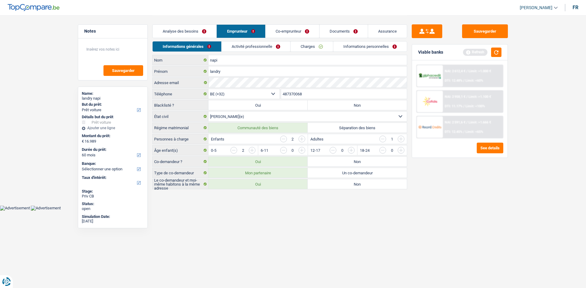
click at [201, 27] on link "Analyse des besoins" at bounding box center [185, 31] width 64 height 13
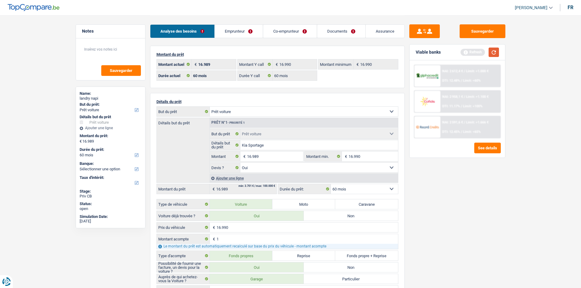
click at [493, 52] on button "button" at bounding box center [494, 52] width 10 height 9
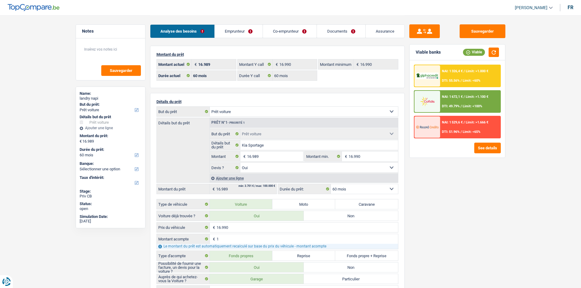
click at [246, 29] on link "Emprunteur" at bounding box center [239, 31] width 48 height 13
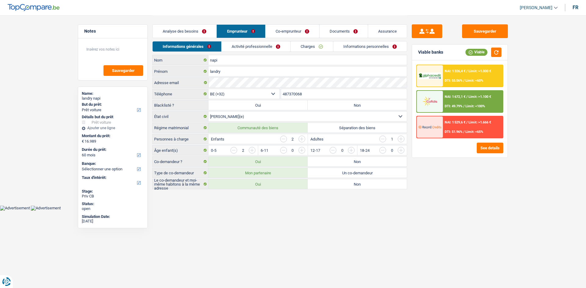
click at [261, 47] on link "Activité professionnelle" at bounding box center [256, 47] width 69 height 10
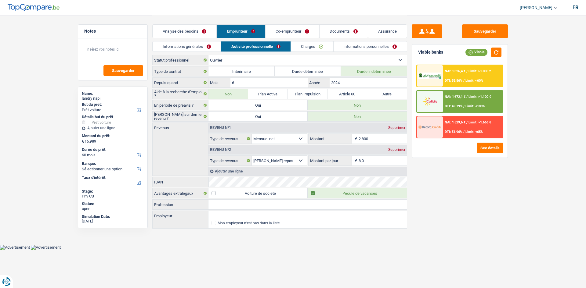
click at [317, 49] on link "Charges" at bounding box center [312, 47] width 42 height 10
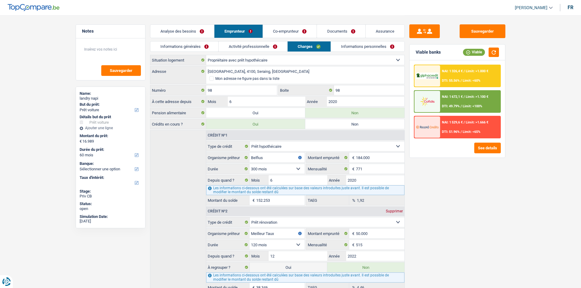
click at [352, 50] on link "Informations personnelles" at bounding box center [368, 47] width 74 height 10
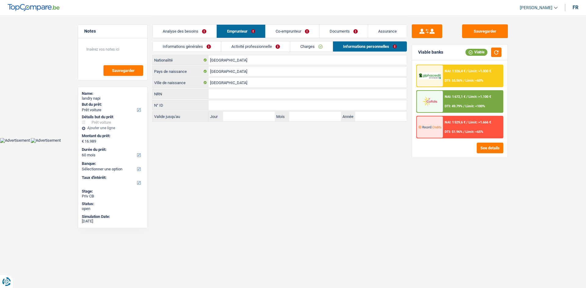
click at [305, 26] on link "Co-emprunteur" at bounding box center [293, 31] width 54 height 13
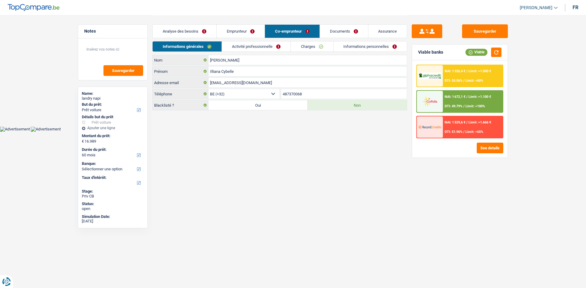
click at [250, 49] on link "Activité professionnelle" at bounding box center [256, 47] width 69 height 10
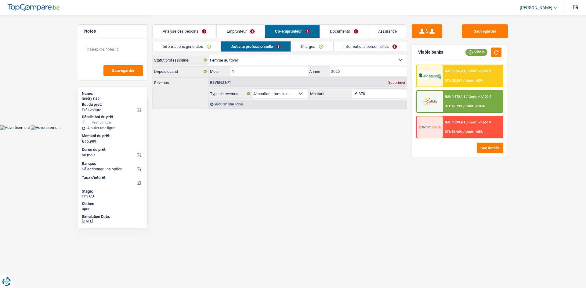
click at [311, 46] on link "Charges" at bounding box center [312, 47] width 42 height 10
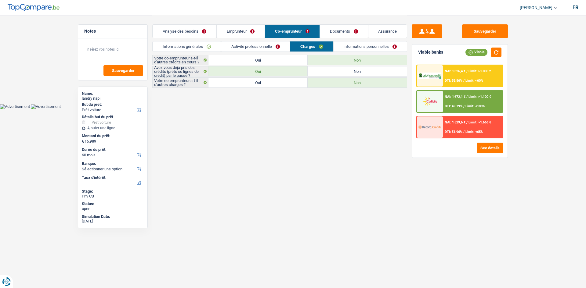
click at [341, 47] on link "Informations personnelles" at bounding box center [371, 47] width 74 height 10
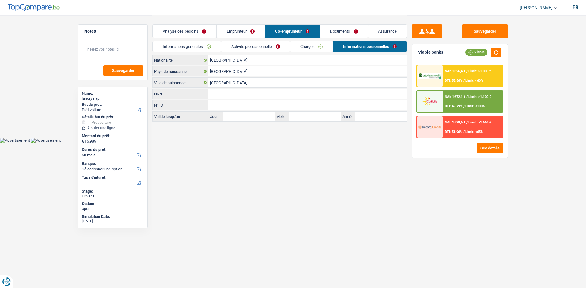
click at [244, 33] on link "Emprunteur" at bounding box center [241, 31] width 48 height 13
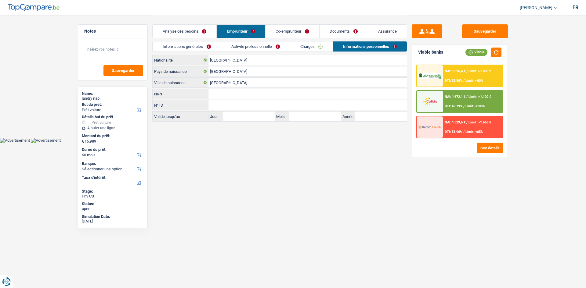
click at [309, 46] on link "Charges" at bounding box center [311, 47] width 42 height 10
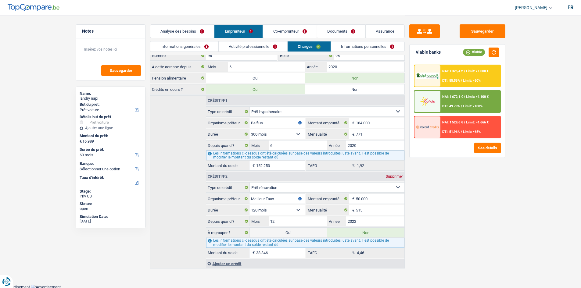
scroll to position [36, 0]
click at [297, 220] on input "12" at bounding box center [298, 220] width 58 height 10
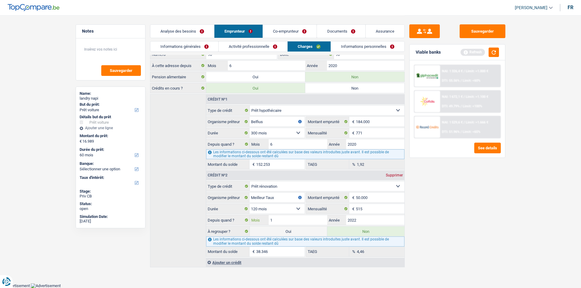
type input "1"
type input "34.140"
click at [385, 218] on input "2022" at bounding box center [375, 220] width 58 height 10
click at [300, 220] on input "1" at bounding box center [298, 220] width 58 height 10
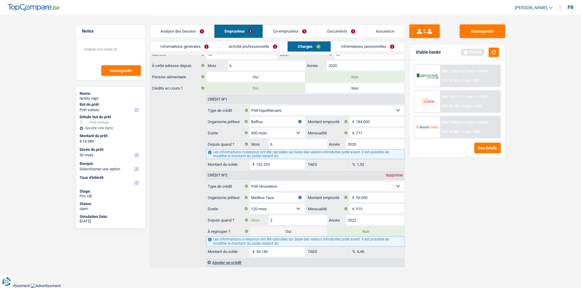
type input "2"
type input "34.529"
click at [363, 222] on input "2022" at bounding box center [375, 220] width 58 height 10
type input "2023"
type input "39.093"
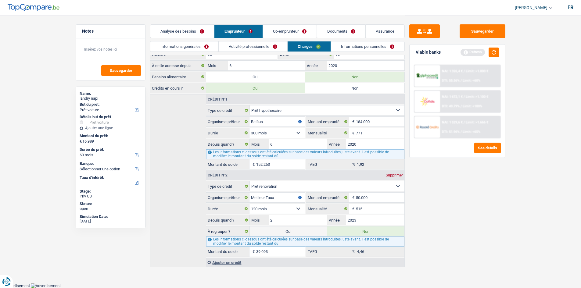
click at [487, 218] on div "Sauvegarder Viable banks Refresh NAI: 1 326,4 € / Limit: >1.000 € DTI: 55.56% /…" at bounding box center [457, 151] width 105 height 254
click at [494, 49] on button "button" at bounding box center [494, 52] width 10 height 9
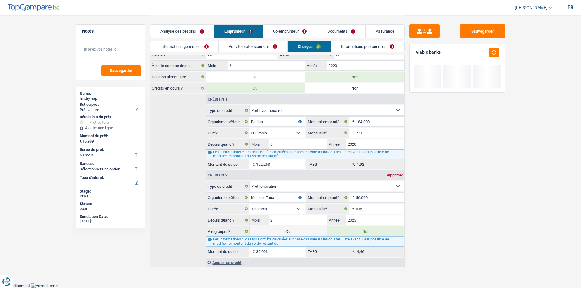
click at [186, 34] on link "Analyse des besoins" at bounding box center [182, 31] width 64 height 13
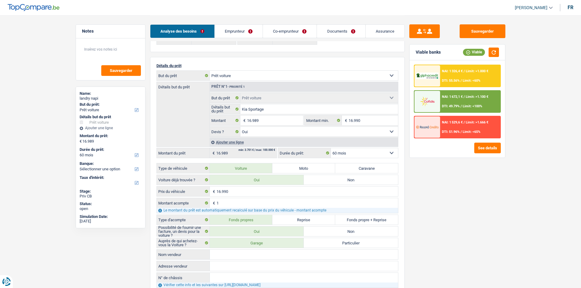
click at [467, 98] on span "Limit: >1.100 €" at bounding box center [477, 97] width 23 height 4
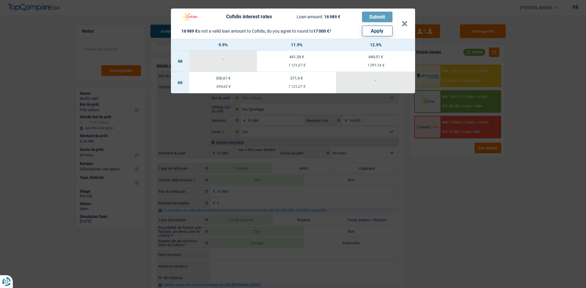
click at [494, 187] on div "Cofidis interest rates Loan amount: 16 989 € Submit 16 989 € is not a valid loa…" at bounding box center [293, 144] width 586 height 288
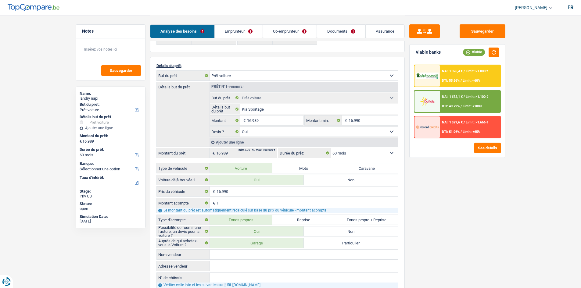
click at [472, 75] on div "NAI: 1 326,4 € / Limit: >1.000 € DTI: 55.56% / Limit: <60%" at bounding box center [470, 75] width 60 height 21
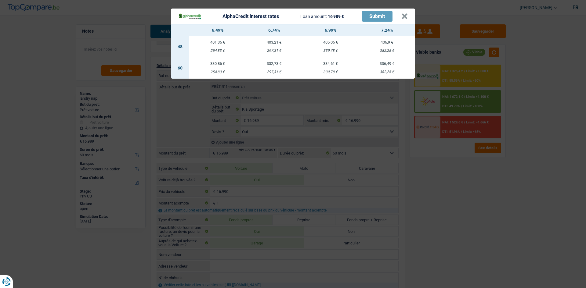
click at [489, 183] on div "AlphaCredit interest rates Loan amount: 16 989 € Submit × 6.49% 6.74% 6.99% 7.2…" at bounding box center [293, 144] width 586 height 288
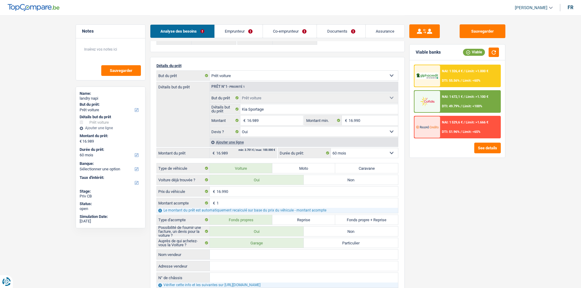
click at [468, 79] on span "Limit: <60%" at bounding box center [472, 81] width 18 height 4
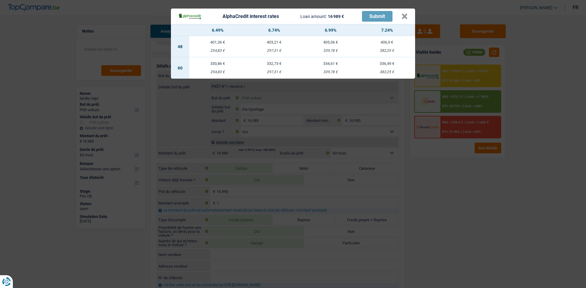
click at [450, 160] on div "AlphaCredit interest rates Loan amount: 16 989 € Submit × 6.49% 6.74% 6.99% 7.2…" at bounding box center [293, 144] width 586 height 288
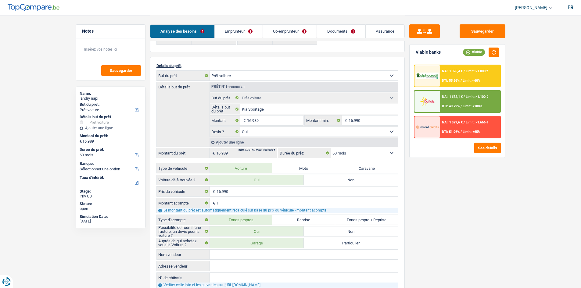
click at [450, 160] on div "Sauvegarder Viable banks Viable NAI: 1 326,4 € / Limit: >1.000 € DTI: 55.56% / …" at bounding box center [457, 151] width 105 height 254
click at [257, 34] on link "Emprunteur" at bounding box center [239, 31] width 48 height 13
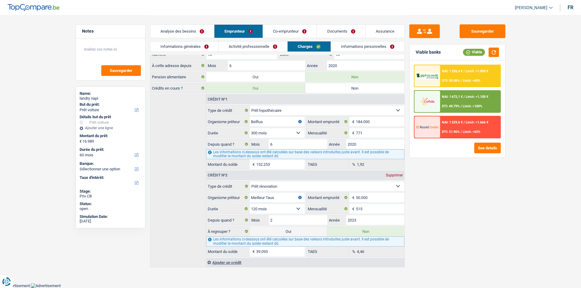
click at [320, 231] on label "Oui" at bounding box center [288, 232] width 77 height 10
click at [320, 231] on input "Oui" at bounding box center [288, 232] width 77 height 10
radio input "true"
type input "56.082"
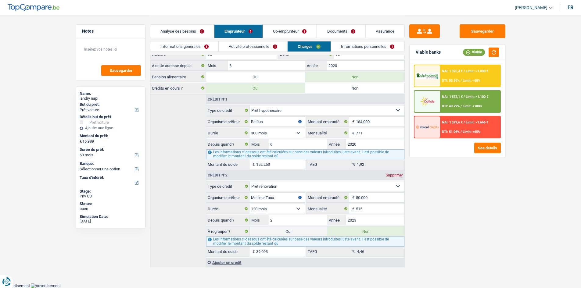
select select "144"
type input "39.093"
select select
radio input "false"
select select "refinancing"
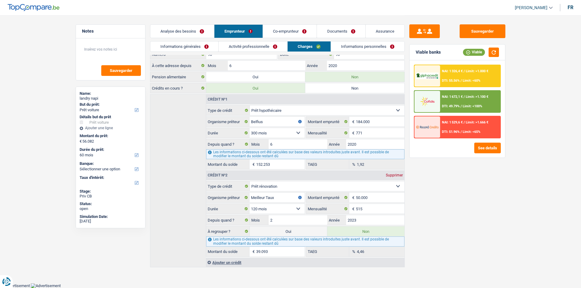
select select "refinancing"
select select "144"
select select "refinancing"
select select "144"
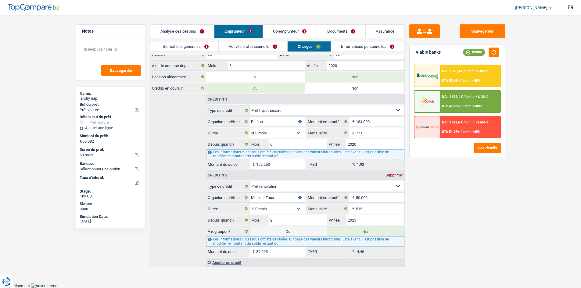
select select "car"
select select "yes"
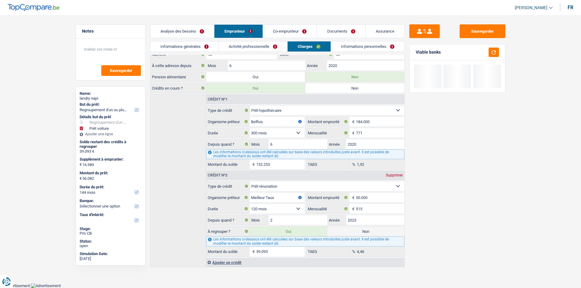
click at [201, 27] on link "Analyse des besoins" at bounding box center [182, 31] width 64 height 13
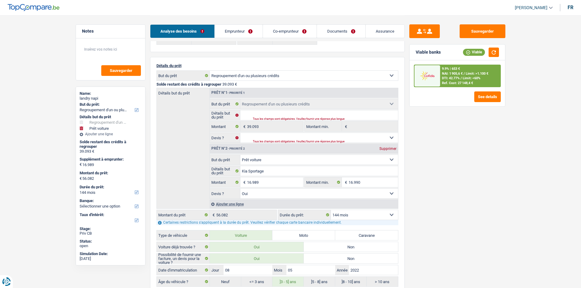
click at [384, 215] on select "12 mois 18 mois 24 mois 30 mois 36 mois 42 mois 48 mois 60 mois 72 mois 84 mois…" at bounding box center [364, 215] width 67 height 10
select select "120"
click at [331, 210] on select "12 mois 18 mois 24 mois 30 mois 36 mois 42 mois 48 mois 60 mois 72 mois 84 mois…" at bounding box center [364, 215] width 67 height 10
select select "120"
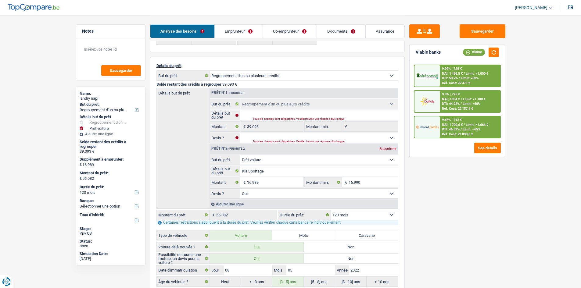
click at [460, 132] on span "DTI: 46.59%" at bounding box center [451, 130] width 18 height 4
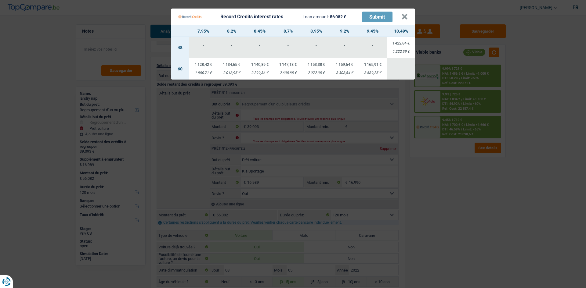
drag, startPoint x: 458, startPoint y: 227, endPoint x: 388, endPoint y: 148, distance: 106.3
click at [459, 227] on Credits "Record Credits interest rates Loan amount: 56 082 € Submit × 7.95% 8.2% 8.45% 8…" at bounding box center [293, 144] width 586 height 288
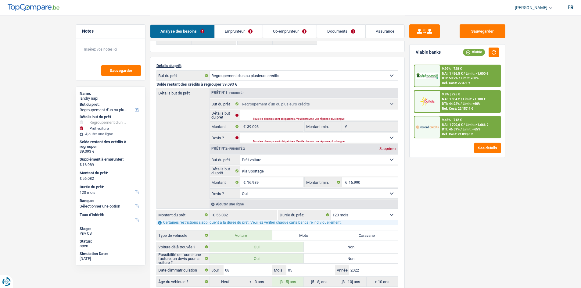
click at [452, 185] on div "Sauvegarder Viable banks Viable 9.99% | 728 € NAI: 1 486,5 € / Limit: >1.000 € …" at bounding box center [457, 151] width 105 height 254
click at [492, 52] on button "button" at bounding box center [494, 52] width 10 height 9
click at [469, 123] on span "Limit: >1.666 €" at bounding box center [477, 125] width 23 height 4
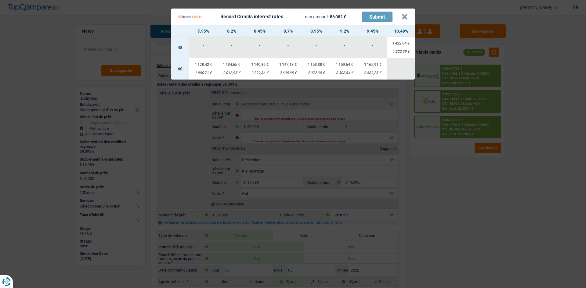
click at [469, 159] on Credits "Record Credits interest rates Loan amount: 56 082 € Submit × 7.95% 8.2% 8.45% 8…" at bounding box center [293, 144] width 586 height 288
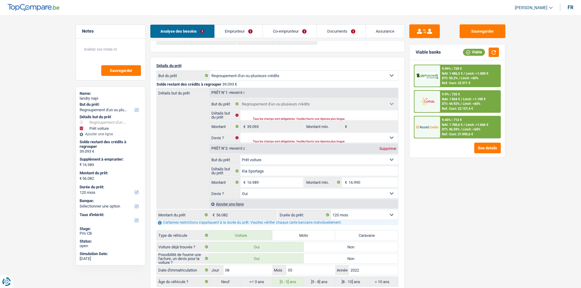
click at [488, 54] on div "Viable" at bounding box center [481, 52] width 36 height 9
click at [492, 51] on button "button" at bounding box center [494, 52] width 10 height 9
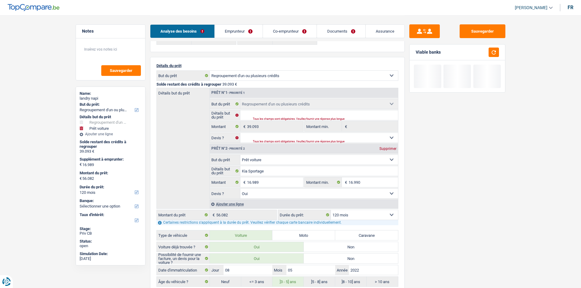
click at [481, 23] on div "Sauvegarder Viable banks" at bounding box center [458, 186] width 106 height 414
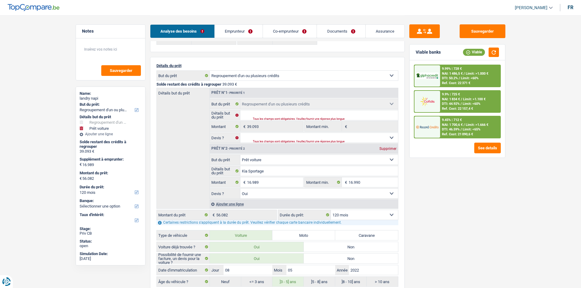
click at [311, 162] on select "Confort maison: meubles, textile, peinture, électroménager, outillage non-profe…" at bounding box center [319, 160] width 158 height 10
select select "household"
click at [240, 155] on select "Confort maison: meubles, textile, peinture, électroménager, outillage non-profe…" at bounding box center [319, 160] width 158 height 10
select select "household"
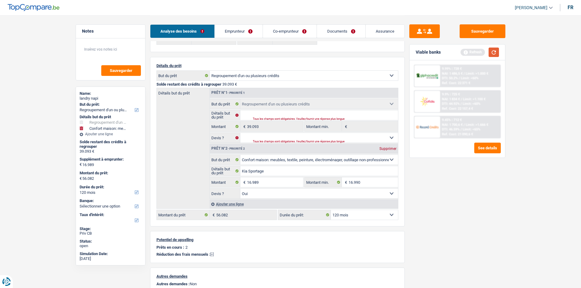
click at [494, 51] on button "button" at bounding box center [494, 52] width 10 height 9
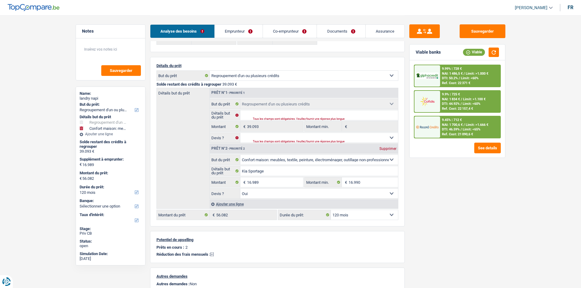
click at [464, 128] on span "Limit: <65%" at bounding box center [472, 130] width 18 height 4
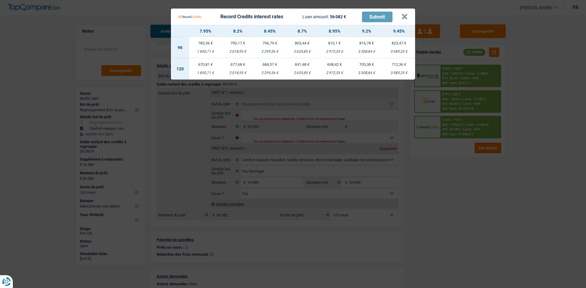
click at [466, 172] on Credits "Record Credits interest rates Loan amount: 56 082 € Submit × 7.95% 8.2% 8.45% 8…" at bounding box center [293, 144] width 586 height 288
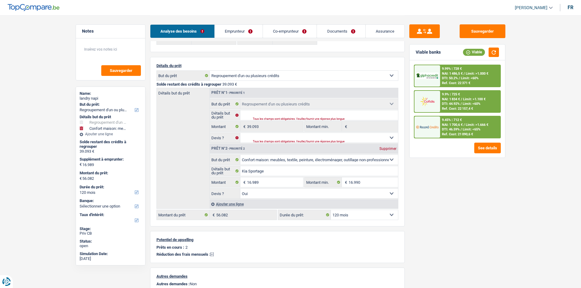
click at [447, 125] on span "NAI: 1 700,6 €" at bounding box center [452, 125] width 21 height 4
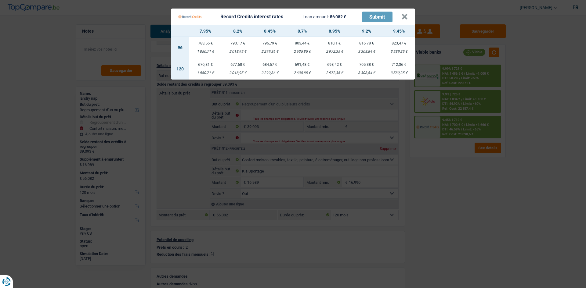
click at [455, 182] on Credits "Record Credits interest rates Loan amount: 56 082 € Submit × 7.95% 8.2% 8.45% 8…" at bounding box center [293, 144] width 586 height 288
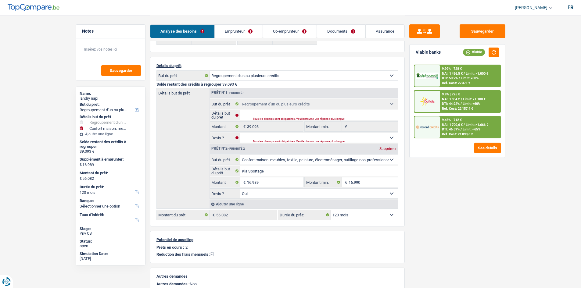
click at [451, 103] on span "DTI: 44.92%" at bounding box center [451, 104] width 18 height 4
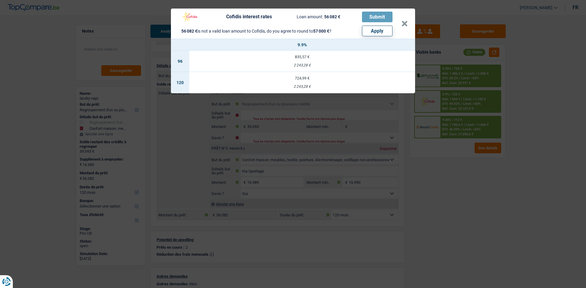
click at [467, 175] on div "Cofidis interest rates Loan amount: 56 082 € Submit 56 082 € is not a valid loa…" at bounding box center [293, 144] width 586 height 288
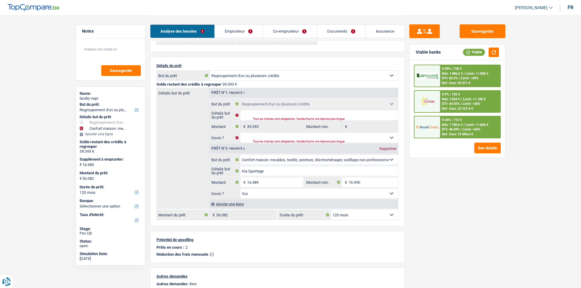
click at [455, 132] on span "DTI: 46.59%" at bounding box center [451, 130] width 18 height 4
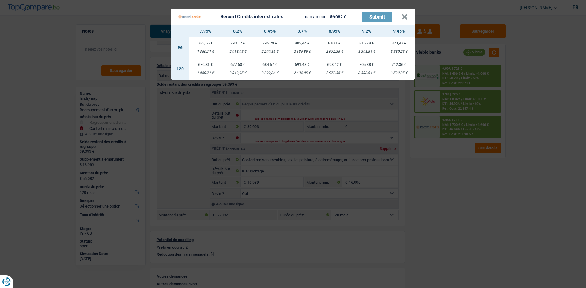
click at [211, 71] on div "1 850,71 €" at bounding box center [205, 73] width 32 height 4
select select "record credits"
type input "7,95"
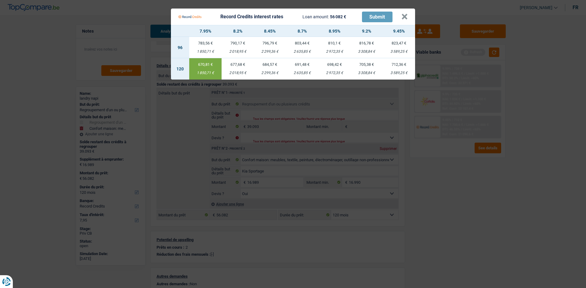
click at [439, 193] on Credits "Record Credits interest rates Loan amount: 56 082 € Submit × 7.95% 8.2% 8.45% 8…" at bounding box center [293, 144] width 586 height 288
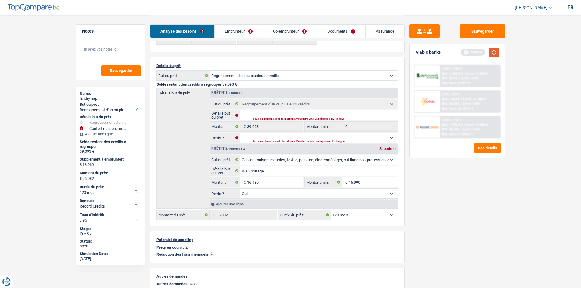
click at [493, 56] on button "button" at bounding box center [494, 52] width 10 height 9
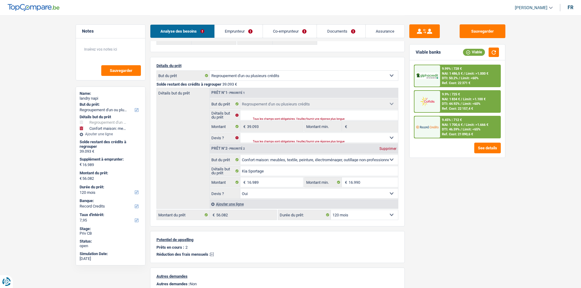
drag, startPoint x: 259, startPoint y: 25, endPoint x: 261, endPoint y: 30, distance: 5.6
click at [259, 25] on link "Emprunteur" at bounding box center [239, 31] width 48 height 13
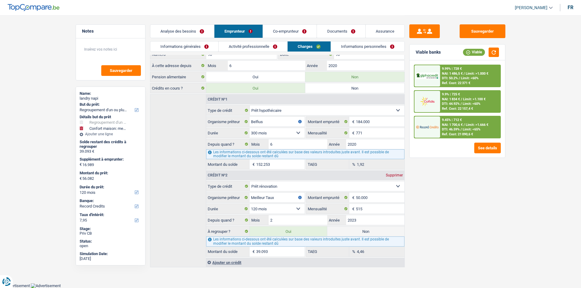
click at [506, 182] on div "Sauvegarder Viable banks Viable 9.99% | 728 € NAI: 1 486,5 € / Limit: >1.000 € …" at bounding box center [457, 151] width 105 height 254
click at [471, 74] on span "Limit: >1.000 €" at bounding box center [477, 74] width 23 height 4
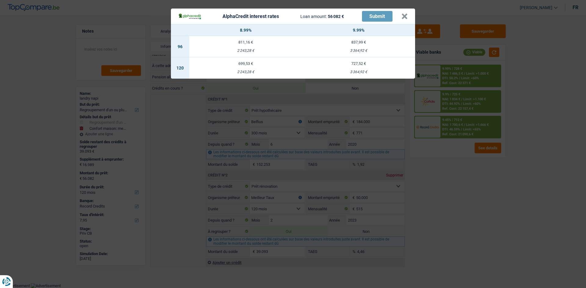
click at [470, 210] on div "AlphaCredit interest rates Loan amount: 56 082 € Submit × 8.99% 9.99% 96 811,16…" at bounding box center [293, 144] width 586 height 288
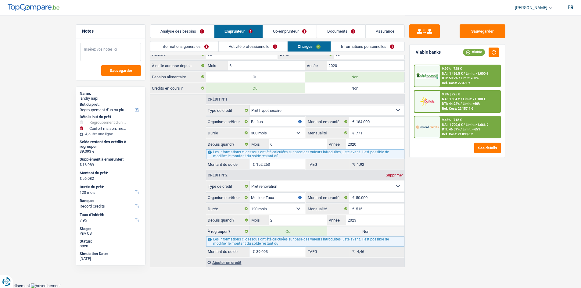
click at [116, 58] on textarea at bounding box center [110, 52] width 61 height 18
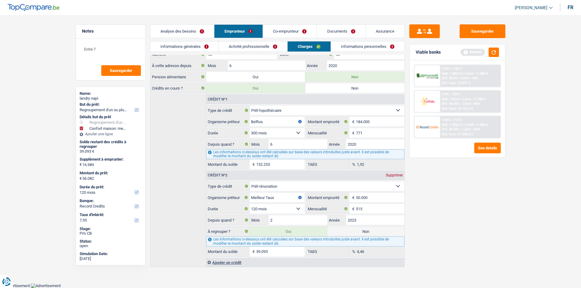
drag, startPoint x: 495, startPoint y: 191, endPoint x: 491, endPoint y: 85, distance: 106.9
click at [496, 180] on div "Sauvegarder Viable banks Refresh 9.99% | 728 € NAI: 1 486,5 € / Limit: >1.000 €…" at bounding box center [457, 151] width 105 height 254
click at [496, 51] on button "button" at bounding box center [494, 52] width 10 height 9
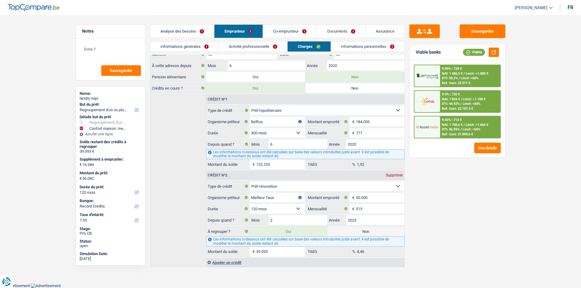
click at [465, 119] on div "9.45% | 712 € NAI: 1 700,6 € / Limit: >1.666 € DTI: 46.59% / Limit: <65% Ref. C…" at bounding box center [470, 127] width 60 height 21
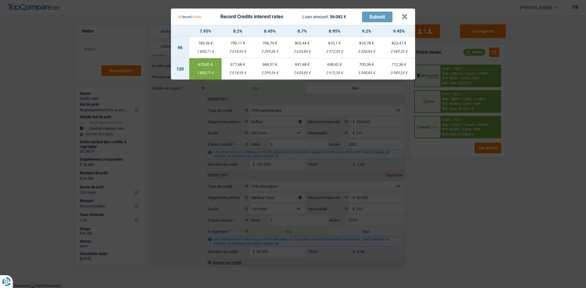
click at [447, 184] on Credits "Record Credits interest rates Loan amount: 56 082 € Submit × 7.95% 8.2% 8.45% 8…" at bounding box center [293, 144] width 586 height 288
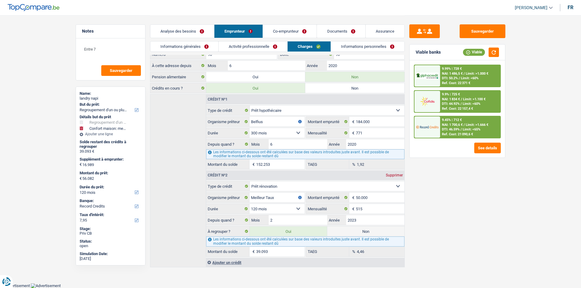
click at [316, 30] on link "Co-emprunteur" at bounding box center [290, 31] width 54 height 13
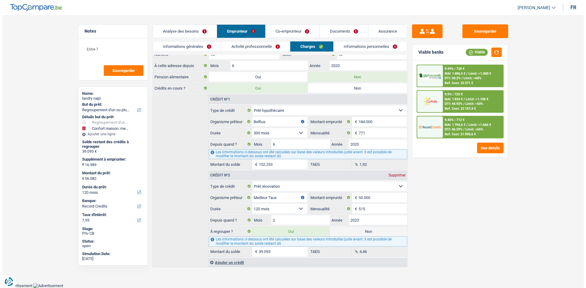
scroll to position [0, 0]
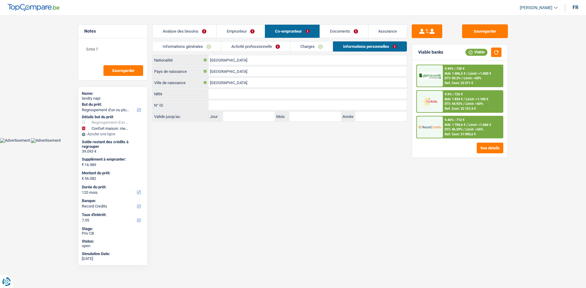
click at [339, 30] on link "Documents" at bounding box center [344, 31] width 48 height 13
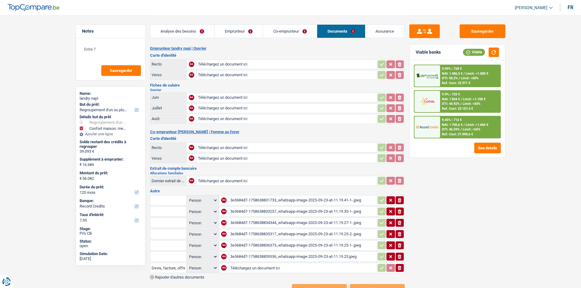
click at [316, 199] on div "3e3684d7-1758638831733_whatsapp-image-2025-09-23-at-11.19.41-1-.jpeg" at bounding box center [302, 200] width 145 height 9
click at [280, 5] on header "[PERSON_NAME] Se déconnecter fr" at bounding box center [290, 8] width 581 height 16
click at [119, 45] on textarea "Entre 7" at bounding box center [110, 52] width 61 height 18
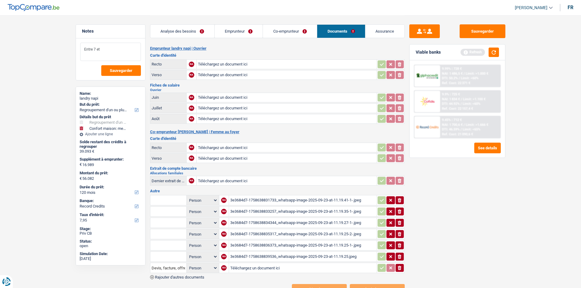
type textarea "Entre 7 et"
click at [235, 33] on link "Emprunteur" at bounding box center [239, 31] width 48 height 13
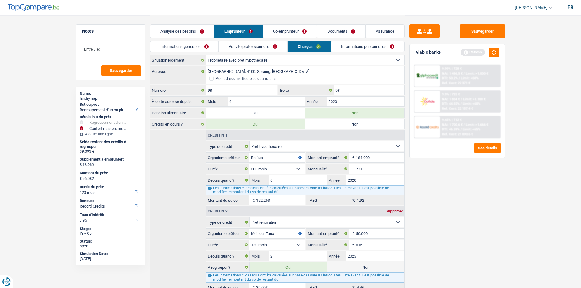
click at [238, 47] on link "Activité professionnelle" at bounding box center [253, 47] width 69 height 10
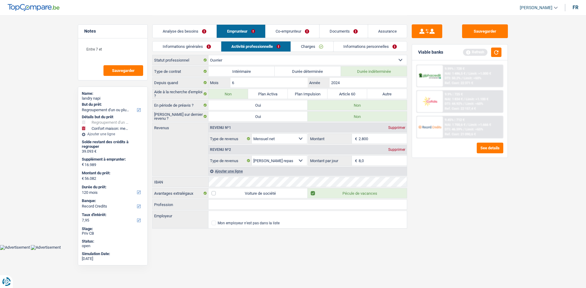
click at [300, 33] on link "Co-emprunteur" at bounding box center [293, 31] width 54 height 13
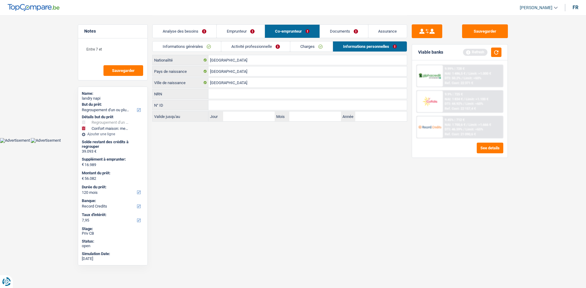
click at [264, 48] on link "Activité professionnelle" at bounding box center [255, 47] width 69 height 10
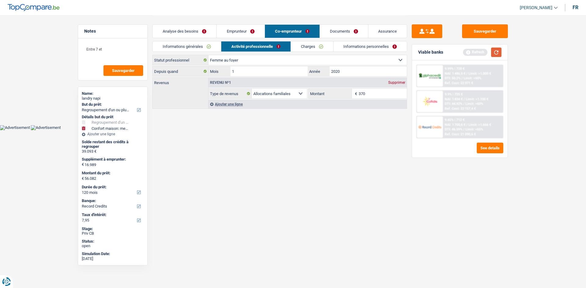
click at [501, 51] on button "button" at bounding box center [496, 52] width 10 height 9
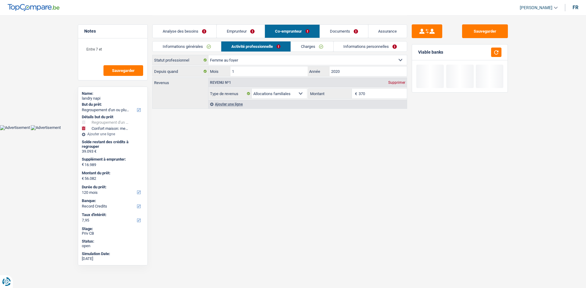
click at [349, 46] on link "Informations personnelles" at bounding box center [371, 47] width 74 height 10
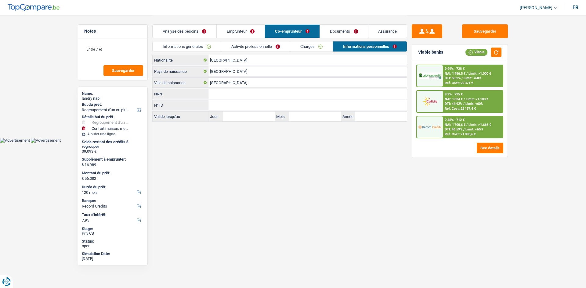
click at [255, 29] on link "Emprunteur" at bounding box center [241, 31] width 48 height 13
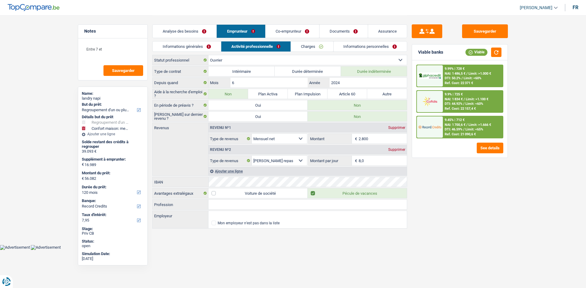
click at [486, 210] on div "Sauvegarder Viable banks Viable 9.99% | 728 € NAI: 1 486,5 € / Limit: >1.000 € …" at bounding box center [459, 151] width 105 height 254
click at [208, 33] on link "Analyse des besoins" at bounding box center [185, 31] width 64 height 13
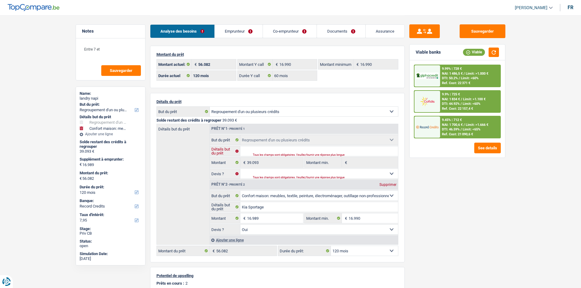
click at [314, 152] on input "Détails but du prêt" at bounding box center [319, 151] width 158 height 10
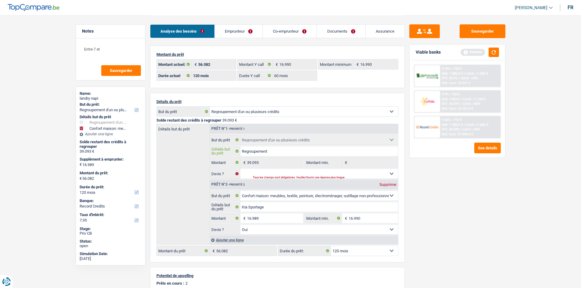
type input "Regroupement"
click at [327, 170] on select "Oui Non Non répondu Sélectionner une option" at bounding box center [319, 174] width 158 height 10
select select "yes"
click at [240, 169] on select "Oui Non Non répondu Sélectionner une option" at bounding box center [319, 174] width 158 height 10
click at [506, 206] on div "Sauvegarder Viable banks Refresh 9.99% | 728 € NAI: 1 486,5 € / Limit: >1.000 €…" at bounding box center [457, 151] width 105 height 254
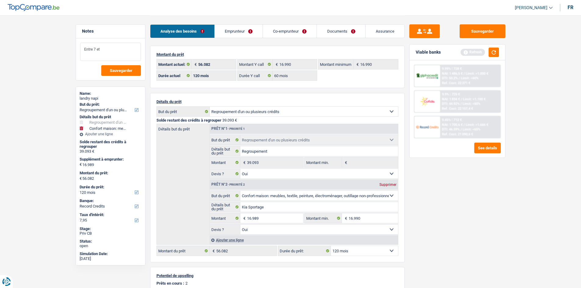
click at [120, 44] on textarea "Entre 7 et" at bounding box center [110, 52] width 61 height 18
type textarea "Entre 7 et 9%"
click at [231, 37] on link "Emprunteur" at bounding box center [239, 31] width 48 height 13
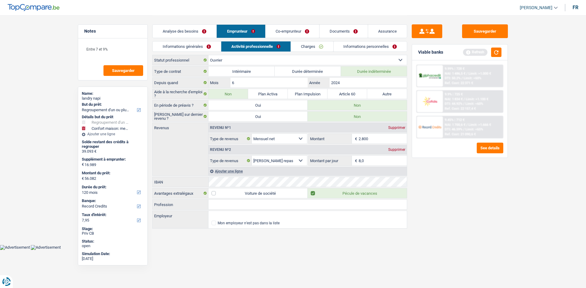
click at [303, 52] on div "Informations générales Activité professionnelle Charges Informations personnell…" at bounding box center [279, 48] width 255 height 14
click at [314, 50] on link "Charges" at bounding box center [312, 47] width 42 height 10
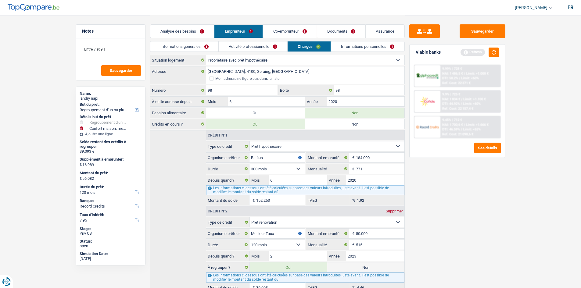
drag, startPoint x: 356, startPoint y: 40, endPoint x: 356, endPoint y: 45, distance: 5.2
click at [356, 40] on div "Analyse des besoins Emprunteur Co-emprunteur Documents Assurance" at bounding box center [277, 28] width 255 height 26
click at [356, 47] on link "Informations personnelles" at bounding box center [368, 47] width 74 height 10
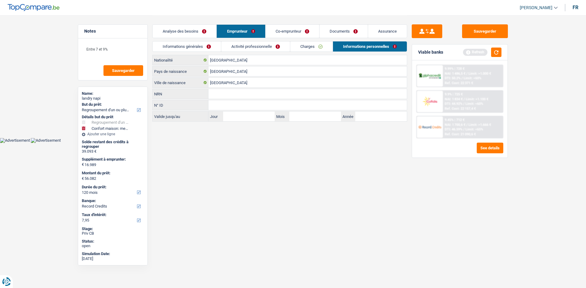
click at [301, 35] on link "Co-emprunteur" at bounding box center [293, 31] width 54 height 13
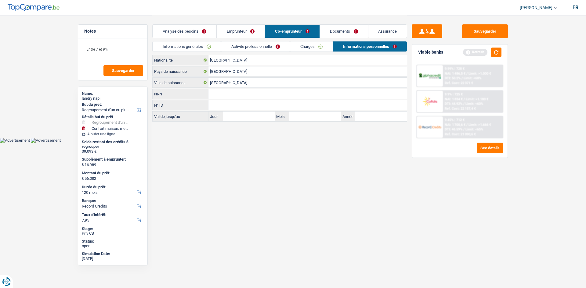
click at [206, 44] on link "Informations générales" at bounding box center [187, 47] width 68 height 10
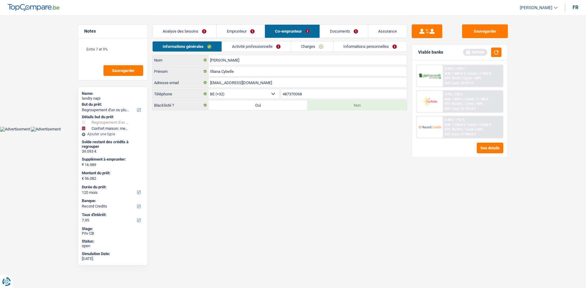
click at [263, 46] on link "Activité professionnelle" at bounding box center [256, 47] width 69 height 10
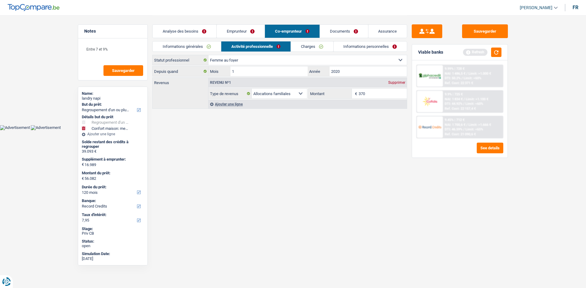
click at [318, 46] on link "Charges" at bounding box center [312, 47] width 42 height 10
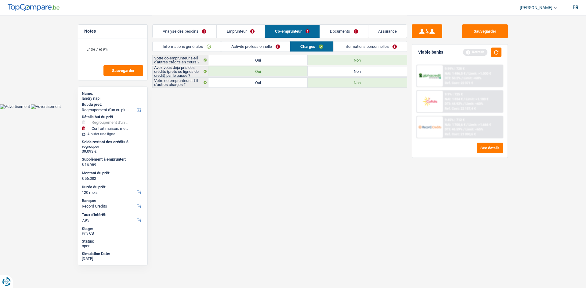
click at [357, 48] on link "Informations personnelles" at bounding box center [371, 47] width 74 height 10
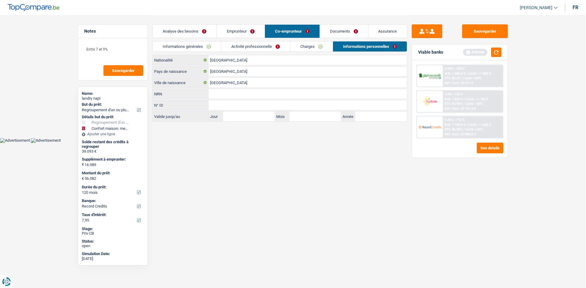
drag, startPoint x: 345, startPoint y: 34, endPoint x: 359, endPoint y: 35, distance: 14.7
click at [345, 34] on link "Documents" at bounding box center [344, 31] width 48 height 13
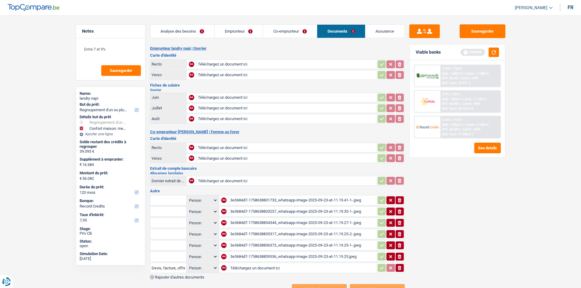
click at [369, 35] on link "Assurance" at bounding box center [385, 31] width 39 height 13
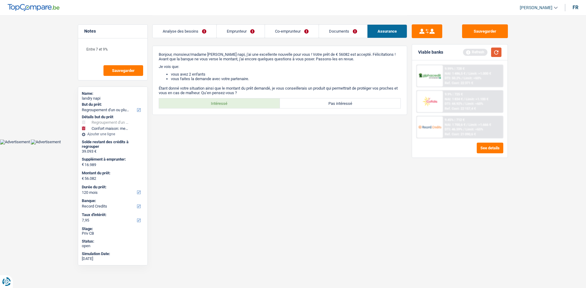
click at [492, 50] on button "button" at bounding box center [496, 52] width 10 height 9
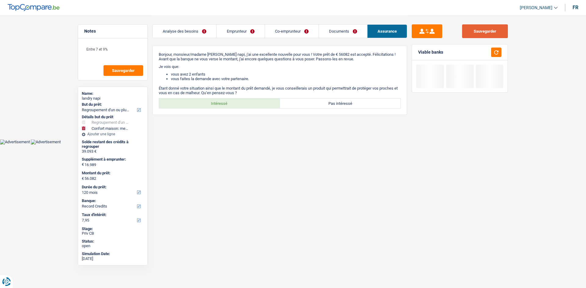
click at [486, 30] on button "Sauvegarder" at bounding box center [485, 31] width 46 height 14
